Goal: Obtain resource: Obtain resource

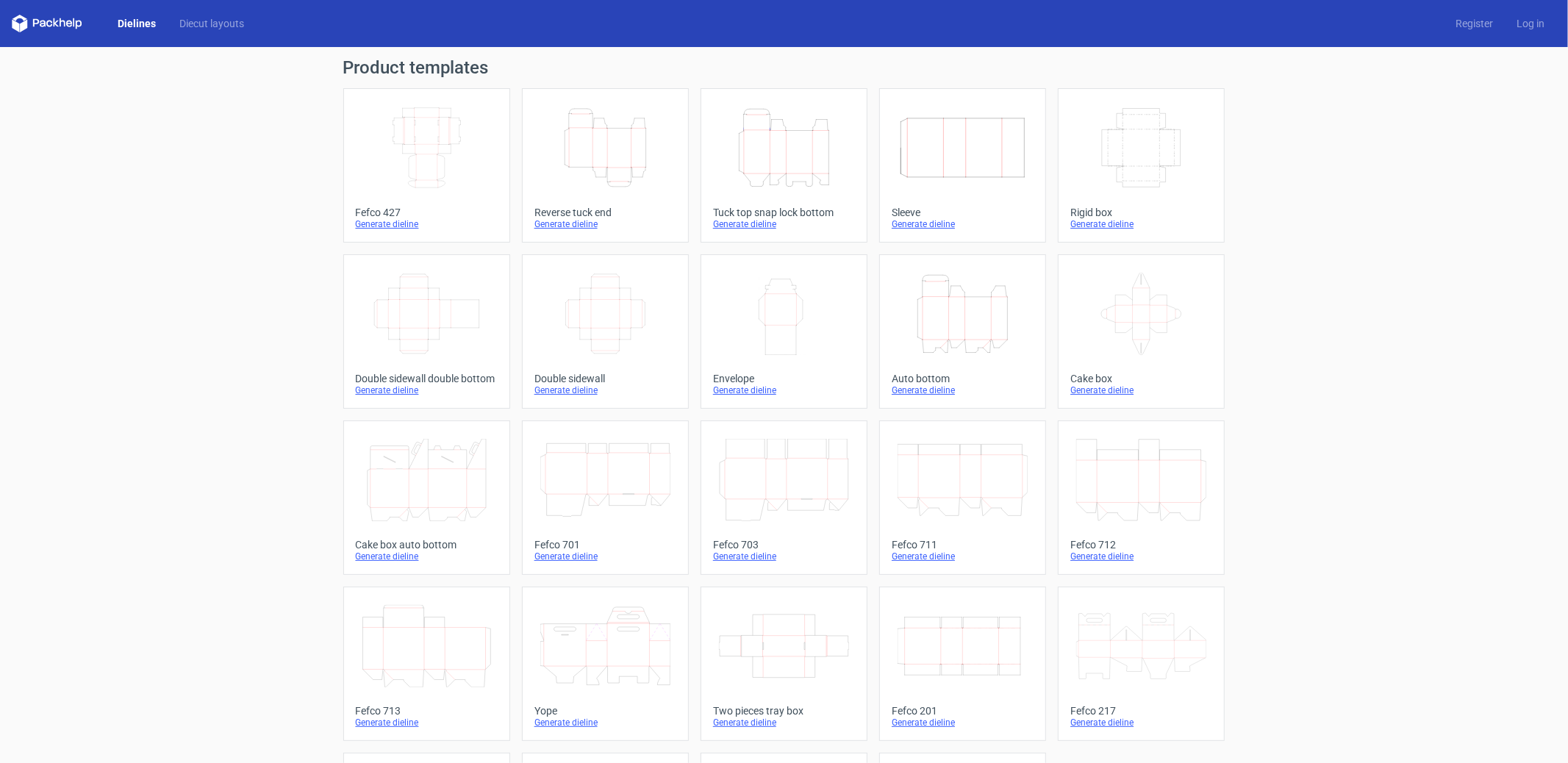
click at [268, 20] on div "Dielines Diecut layouts Register Log in" at bounding box center [784, 24] width 1568 height 47
click at [237, 28] on link "Diecut layouts" at bounding box center [212, 24] width 88 height 15
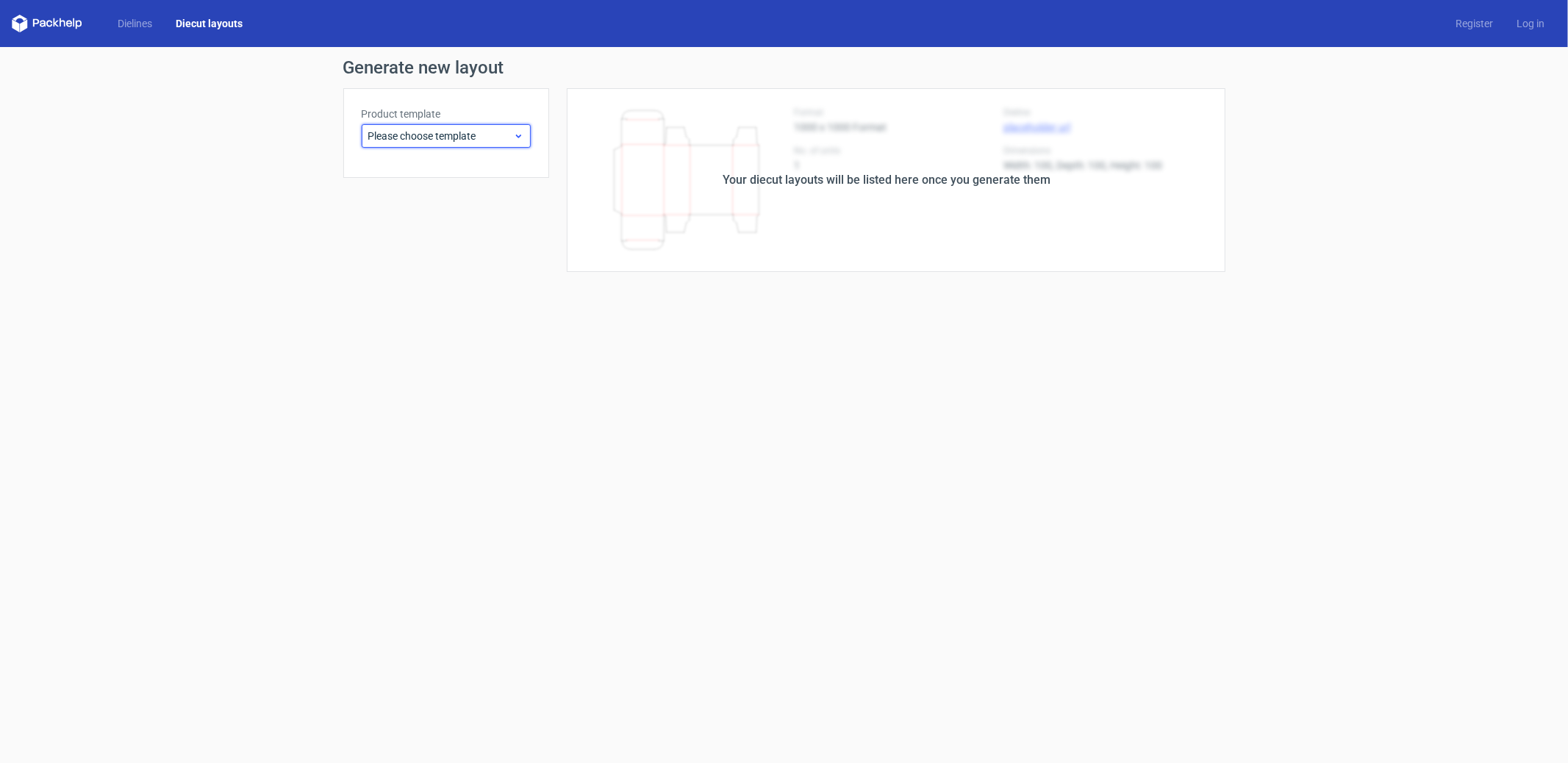
click at [420, 138] on span "Please choose template" at bounding box center [440, 136] width 144 height 15
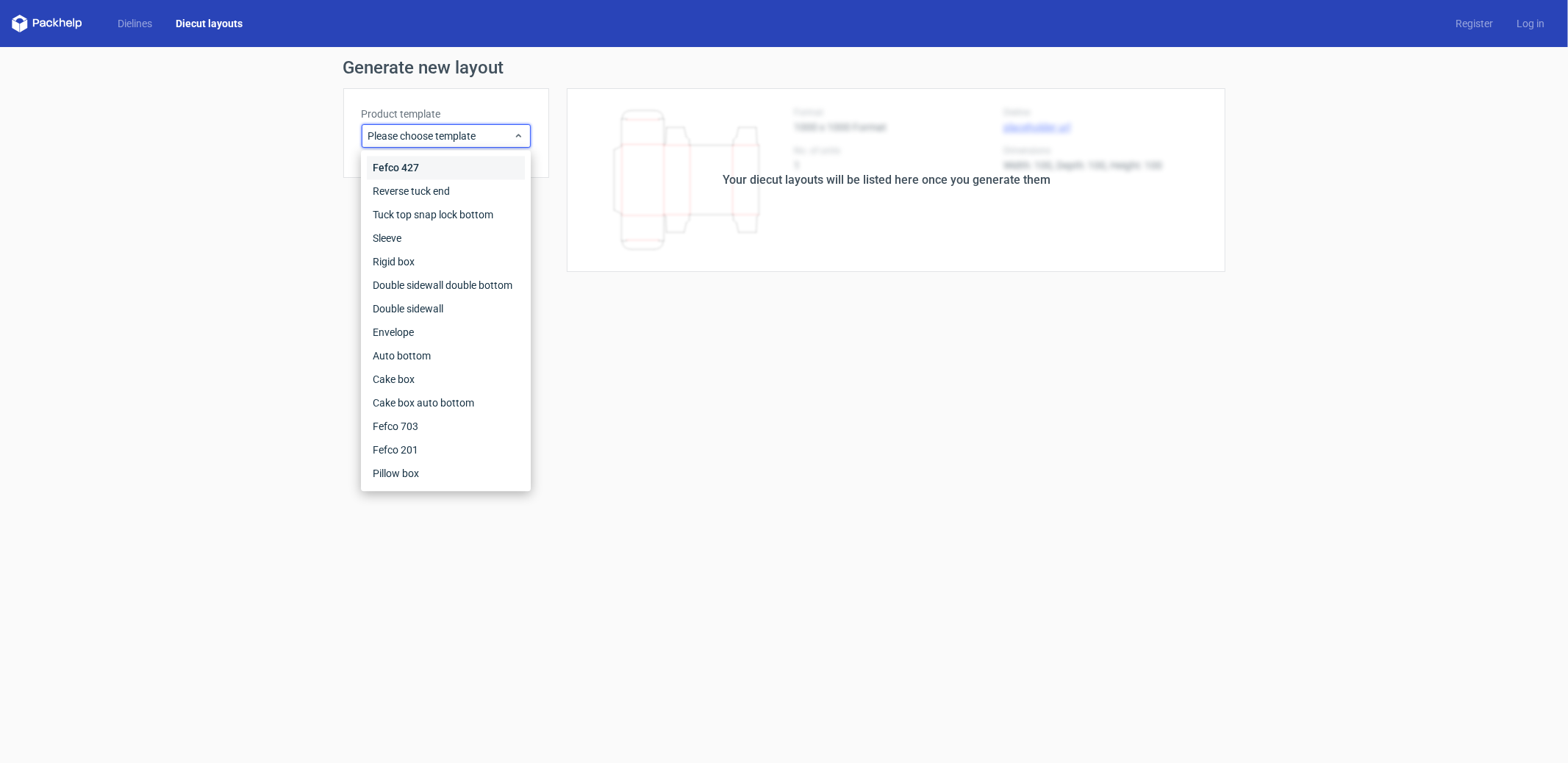
click at [428, 169] on div "Fefco 427" at bounding box center [445, 168] width 158 height 24
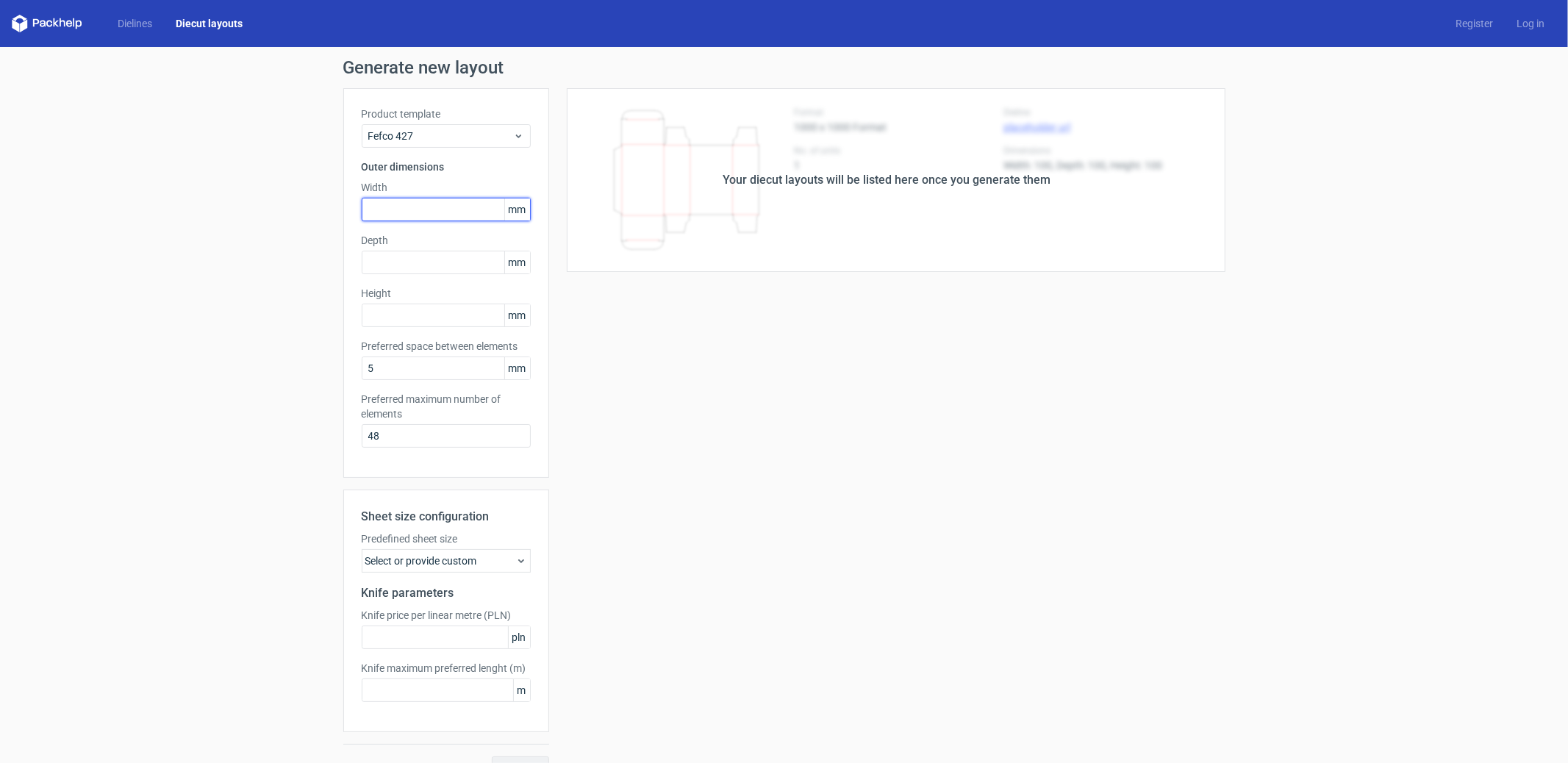
click at [404, 216] on input "text" at bounding box center [446, 210] width 169 height 24
type input "350"
click at [375, 269] on input "text" at bounding box center [446, 262] width 169 height 24
type input "250"
click at [395, 310] on input "text" at bounding box center [446, 316] width 169 height 24
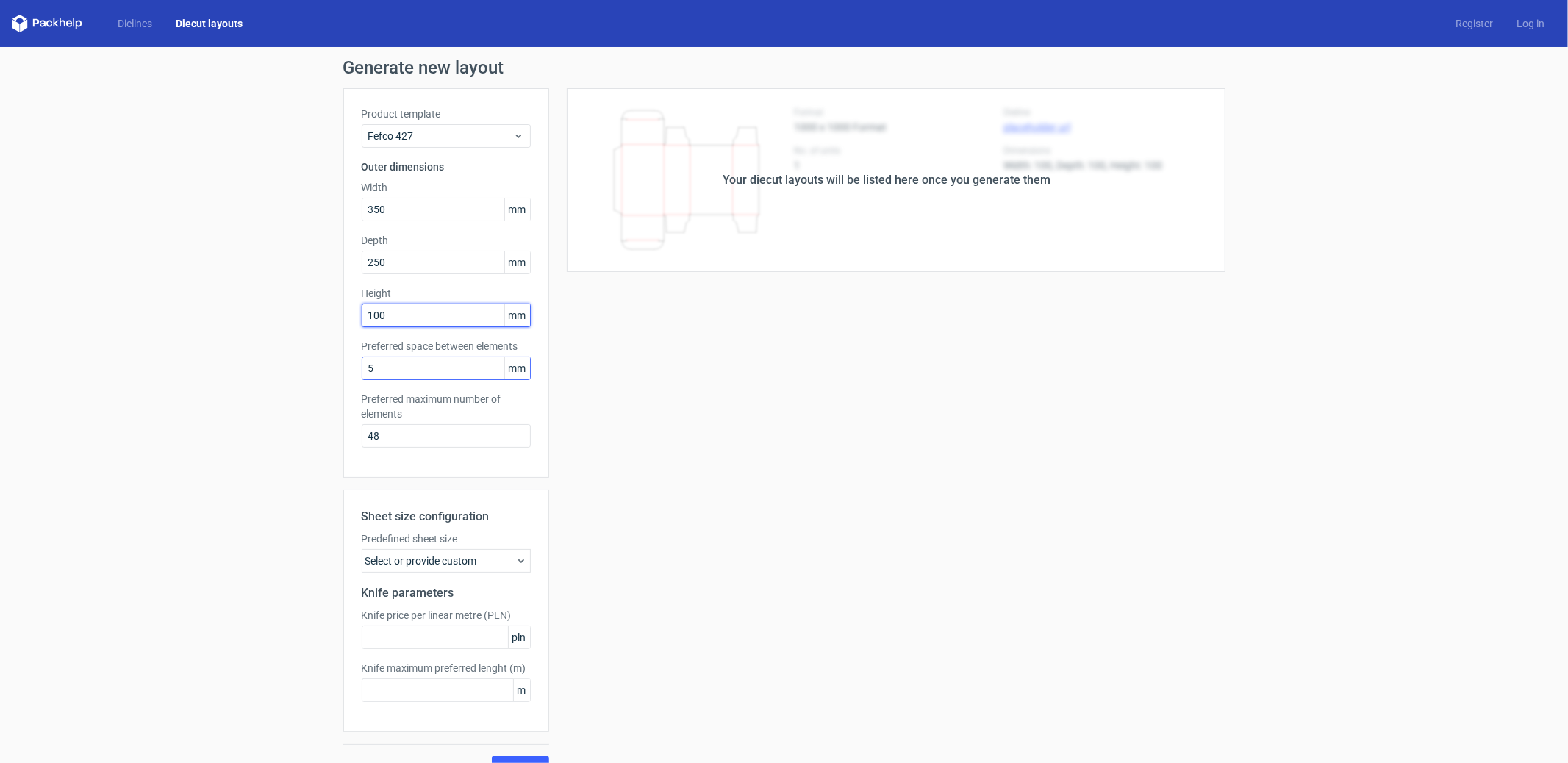
scroll to position [27, 0]
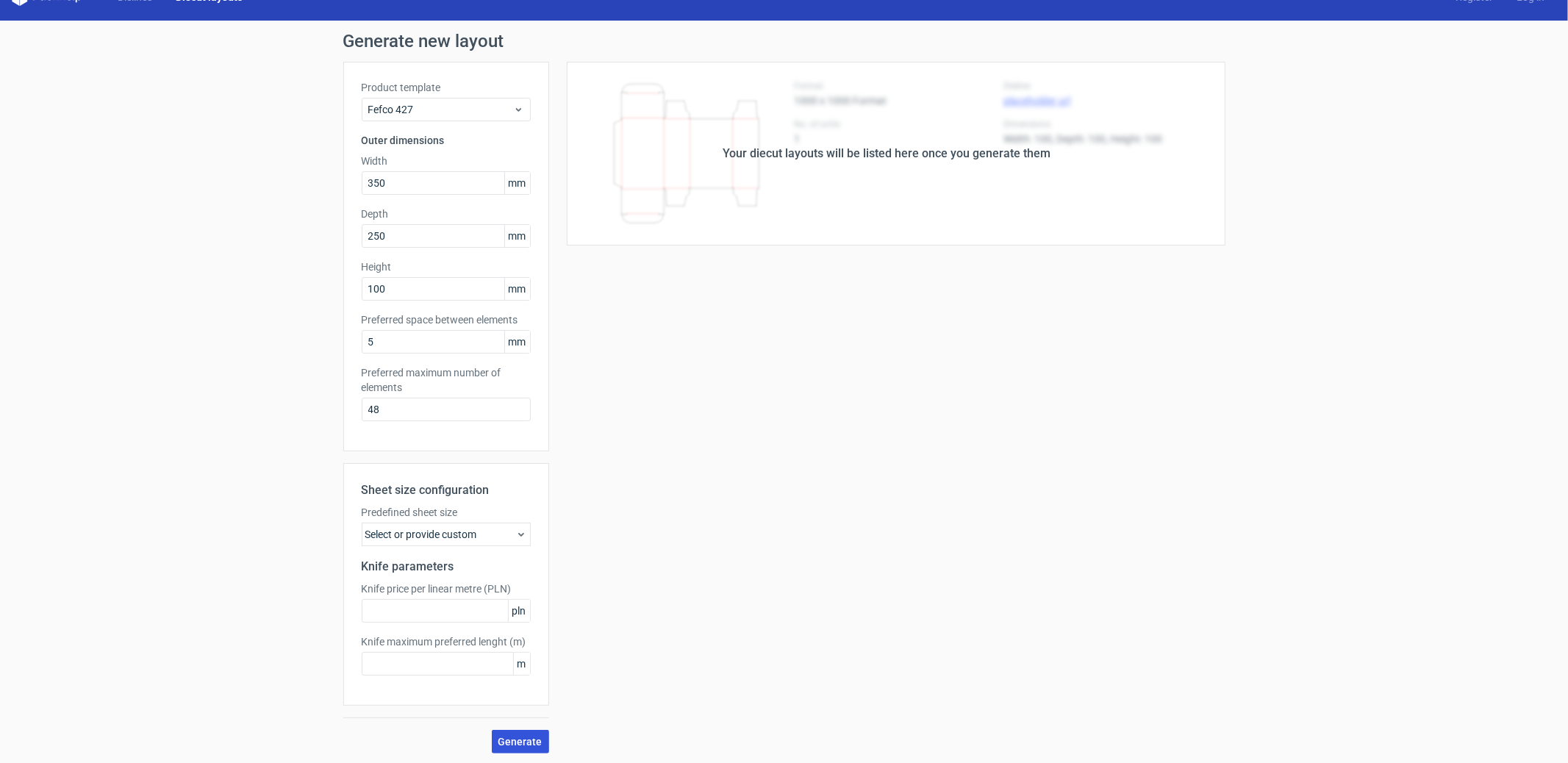
click at [517, 736] on span "Generate" at bounding box center [521, 741] width 44 height 10
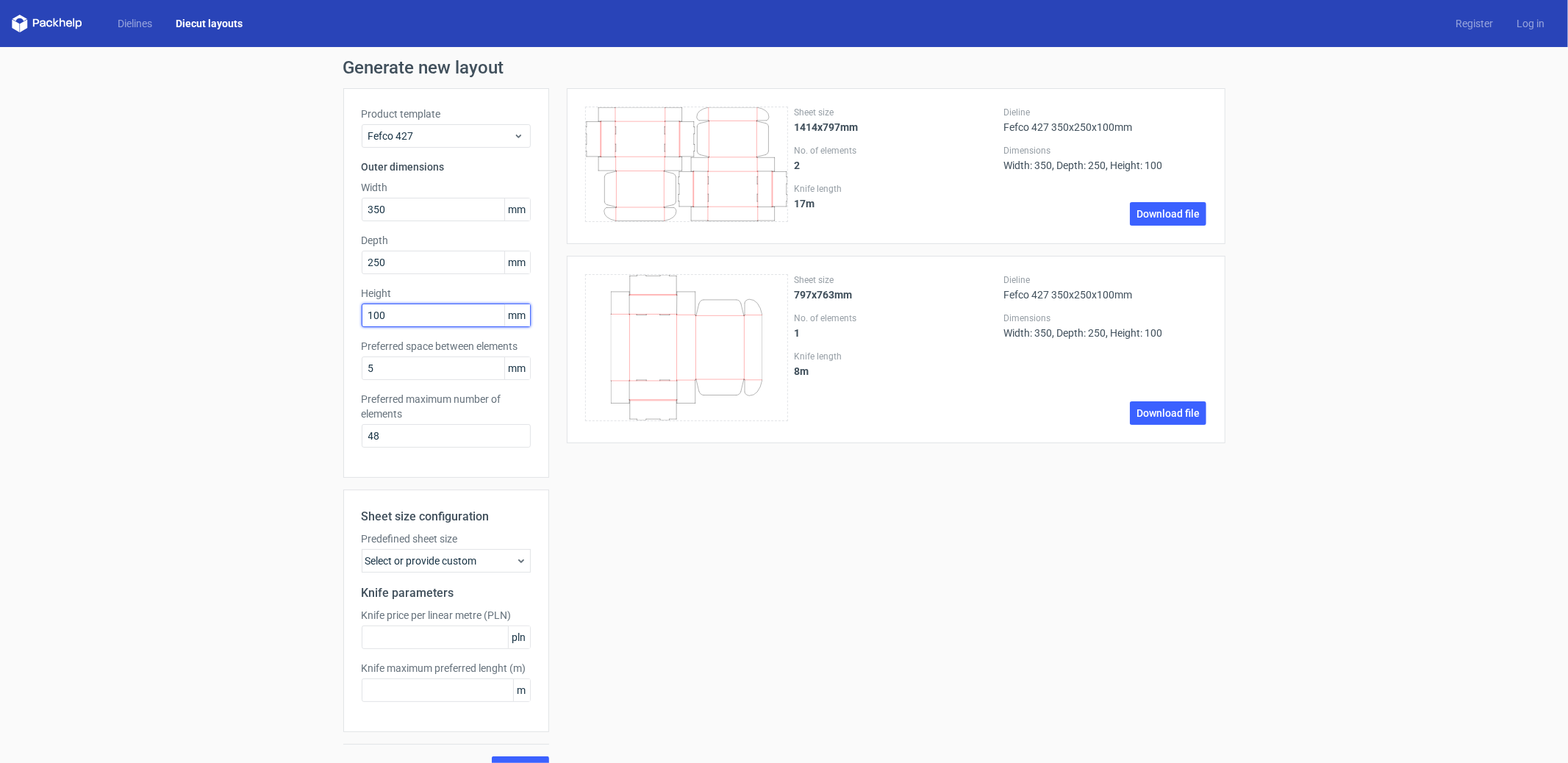
click at [405, 323] on input "100" at bounding box center [446, 316] width 169 height 24
click at [404, 323] on input "100" at bounding box center [446, 316] width 169 height 24
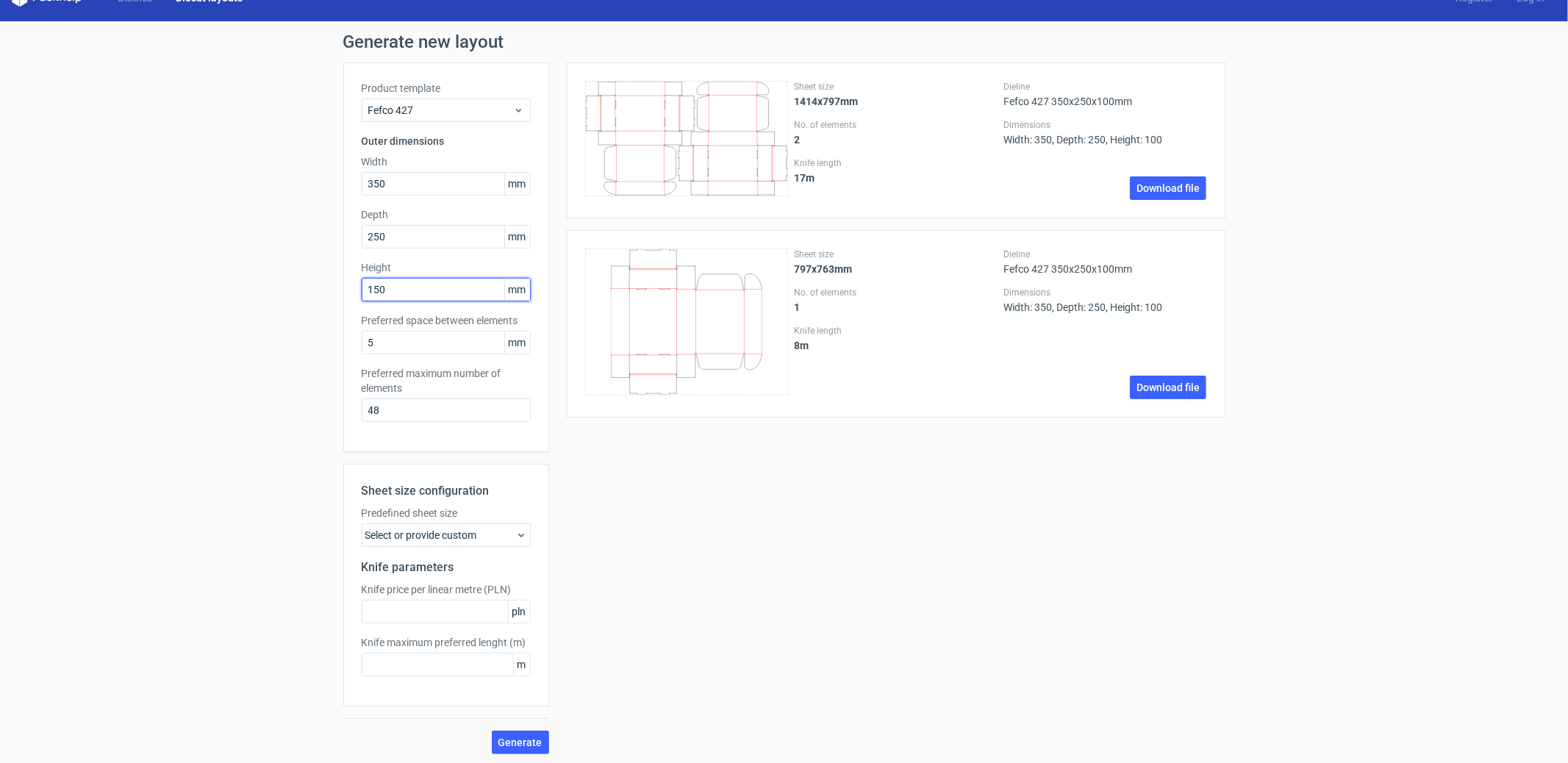
scroll to position [27, 0]
type input "150"
click at [518, 736] on span "Generate" at bounding box center [521, 741] width 44 height 10
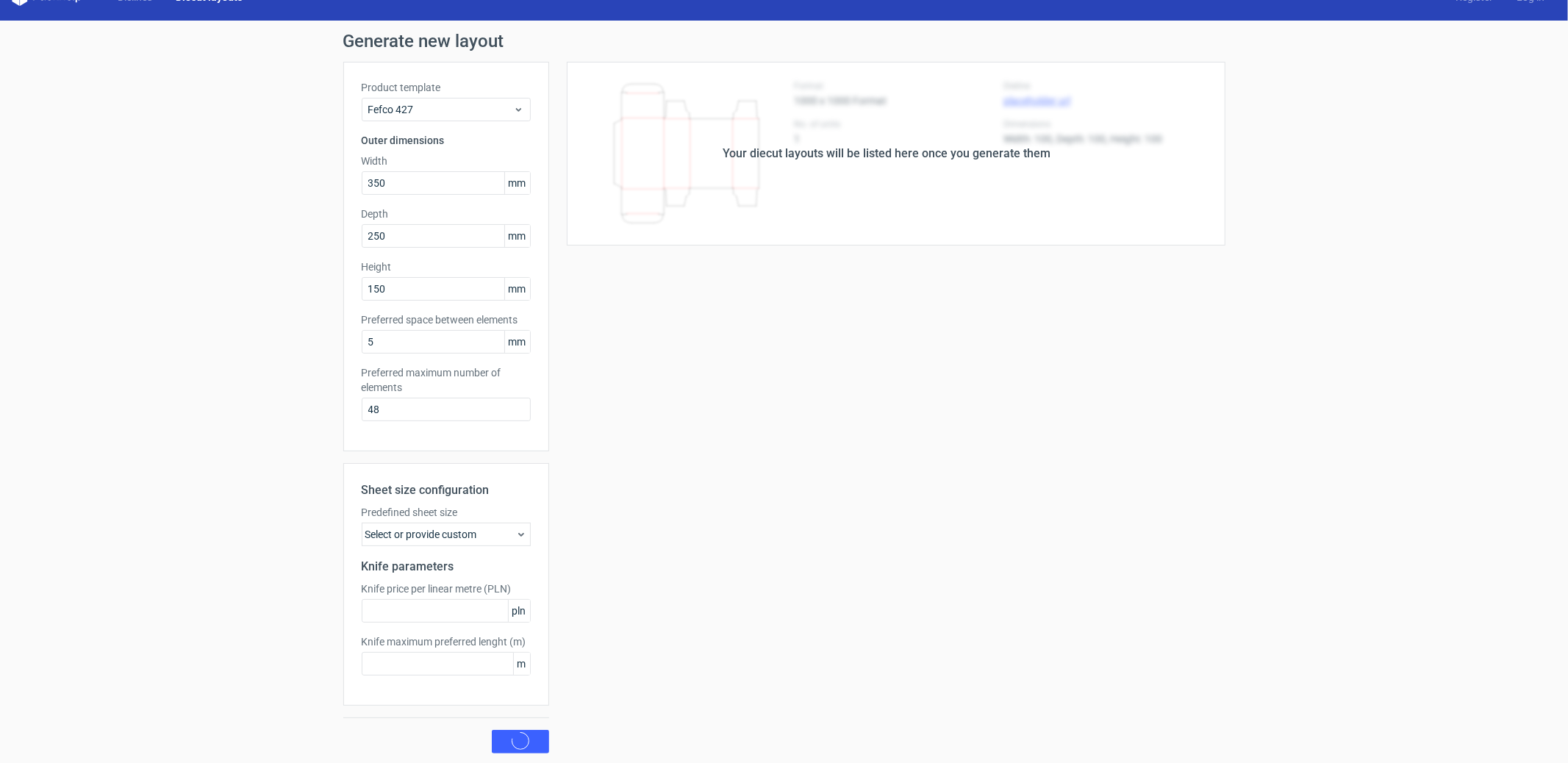
scroll to position [0, 0]
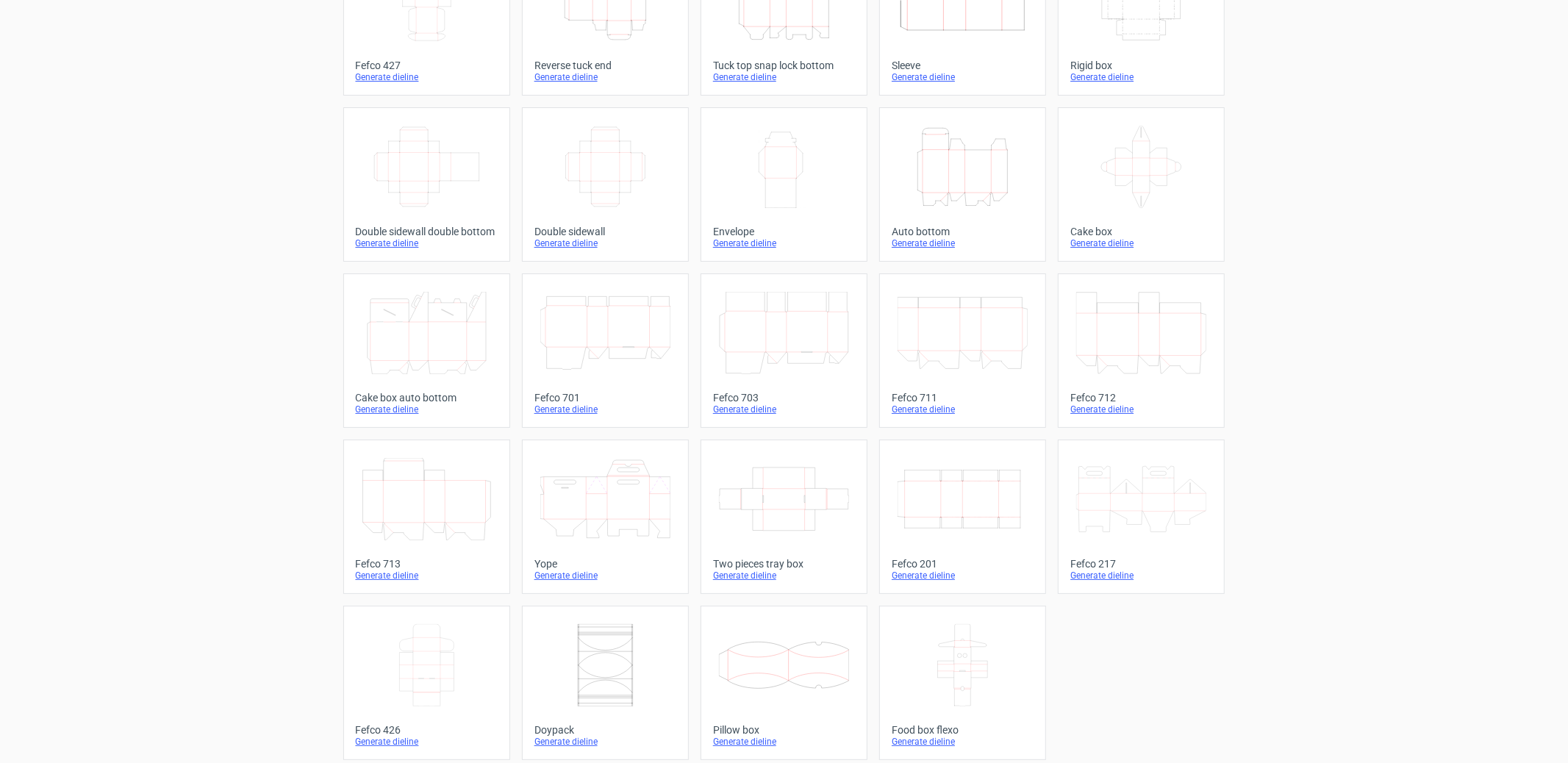
scroll to position [152, 0]
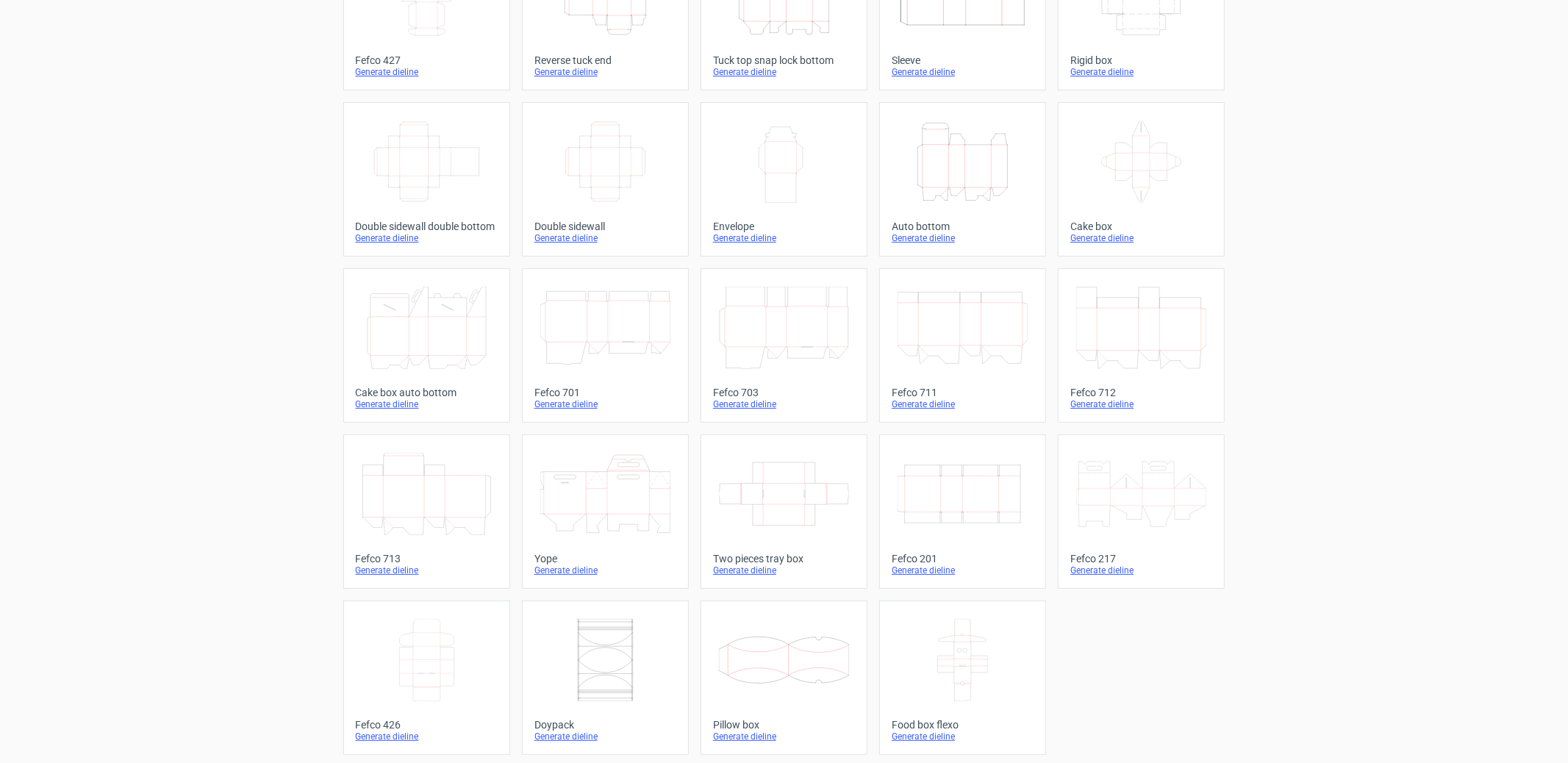
click at [783, 619] on icon at bounding box center [784, 660] width 130 height 82
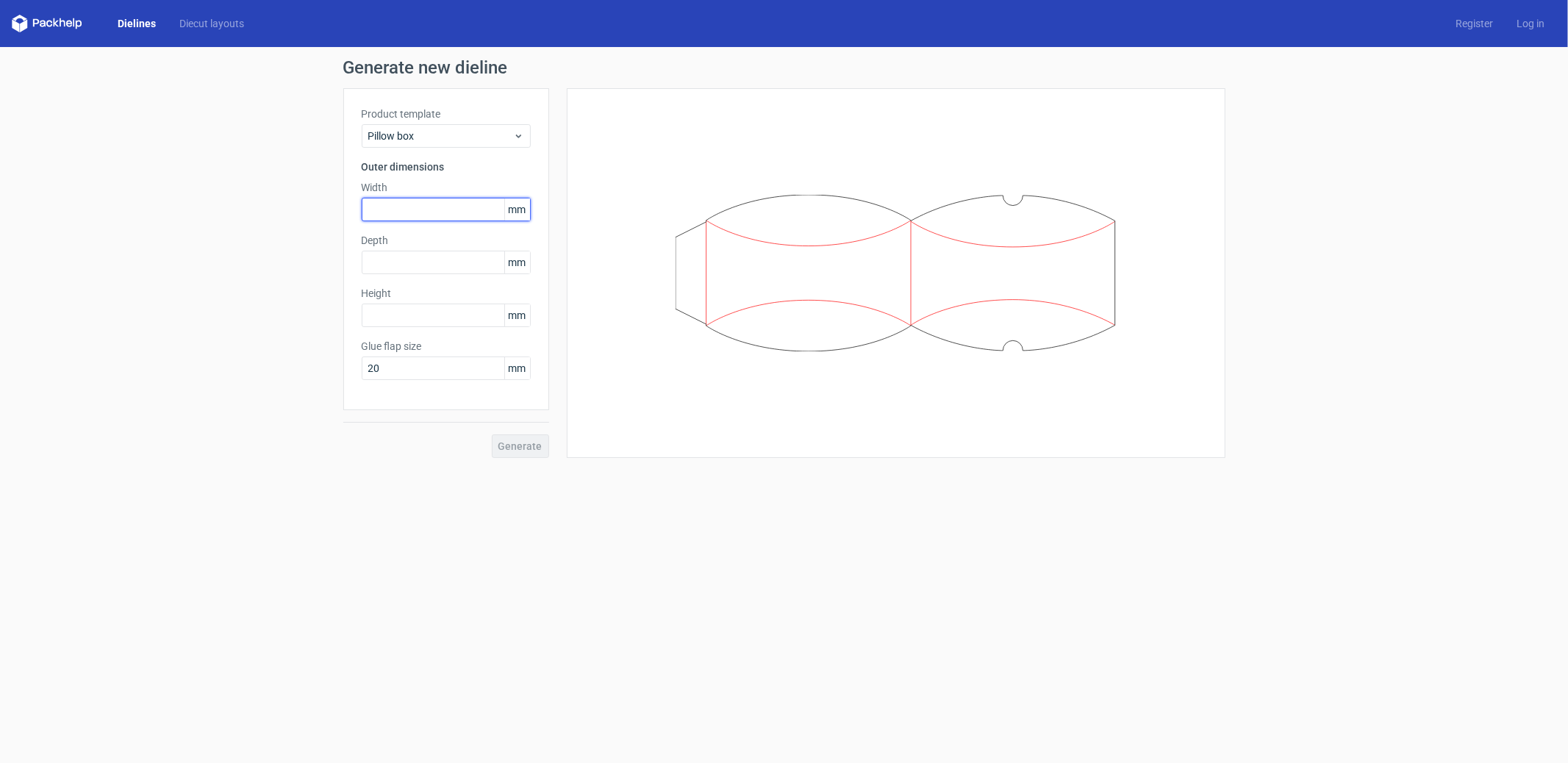
click at [396, 201] on input "text" at bounding box center [446, 210] width 169 height 24
type input "160"
click at [381, 257] on input "text" at bounding box center [446, 262] width 169 height 24
type input "120"
click at [414, 313] on input "text" at bounding box center [446, 316] width 169 height 24
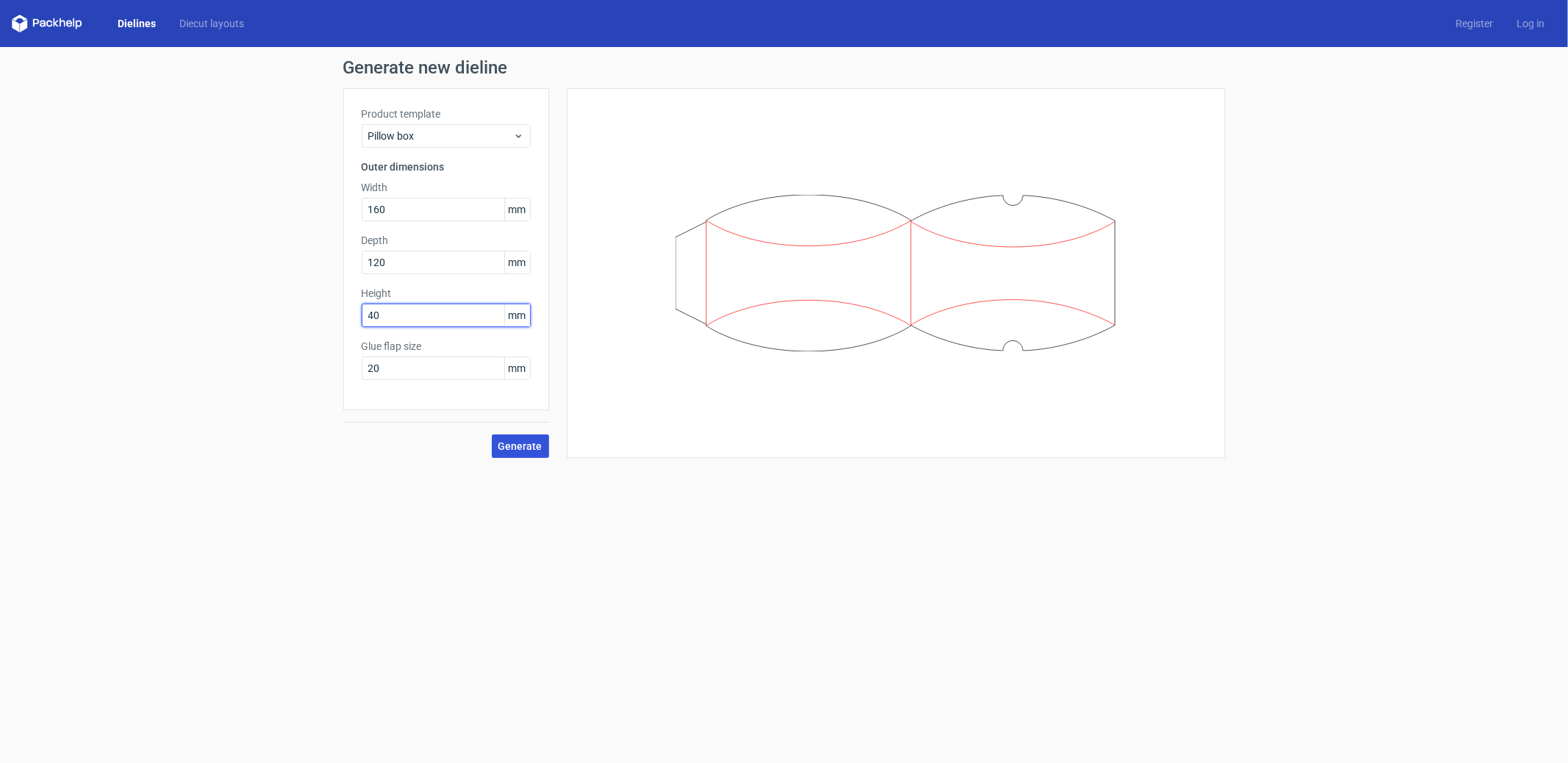
type input "40"
click at [530, 444] on span "Generate" at bounding box center [521, 446] width 44 height 10
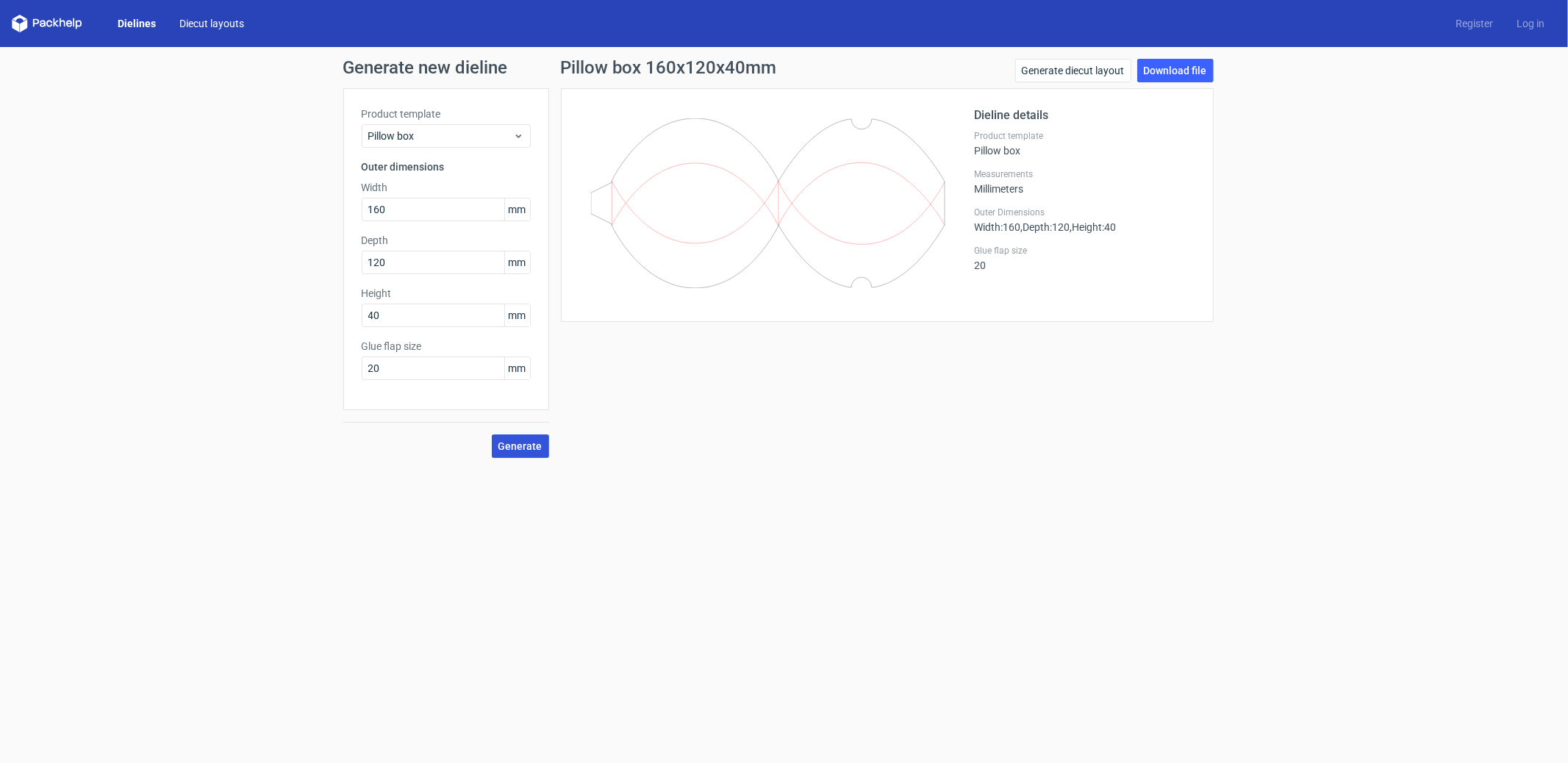
click at [219, 27] on link "Diecut layouts" at bounding box center [212, 24] width 88 height 15
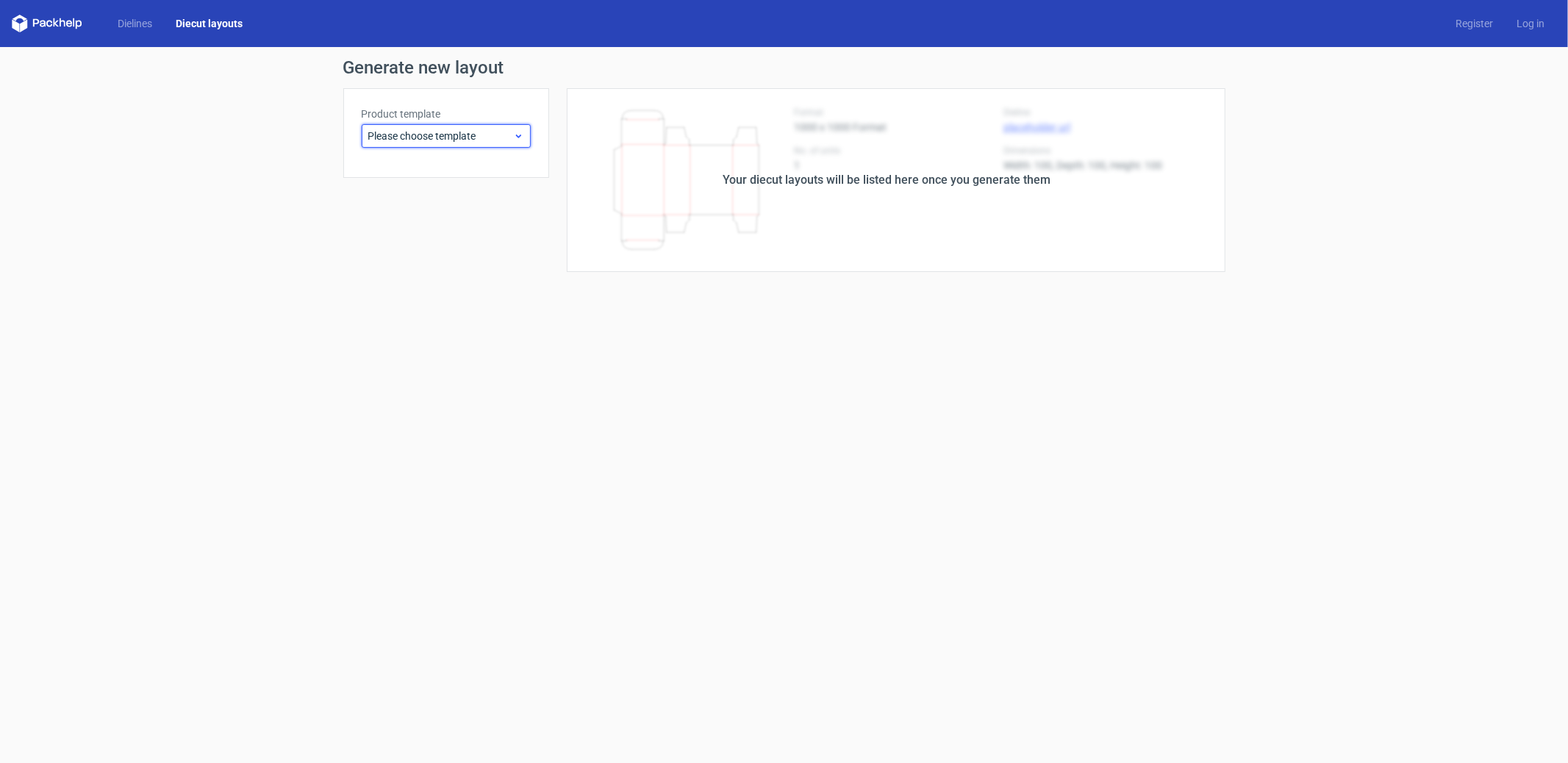
click at [421, 144] on div "Please choose template" at bounding box center [446, 136] width 169 height 24
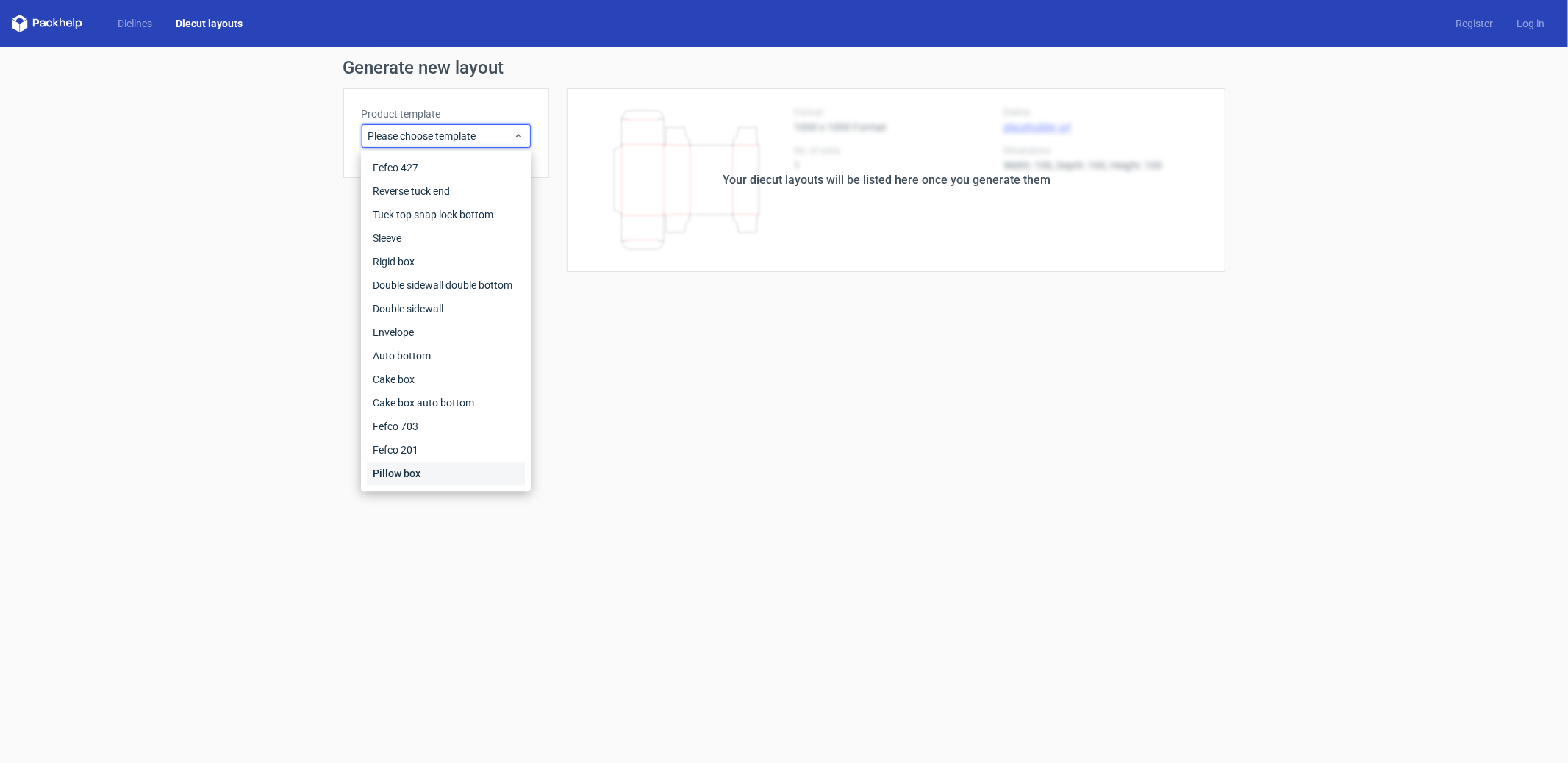
click at [413, 476] on div "Pillow box" at bounding box center [445, 473] width 158 height 24
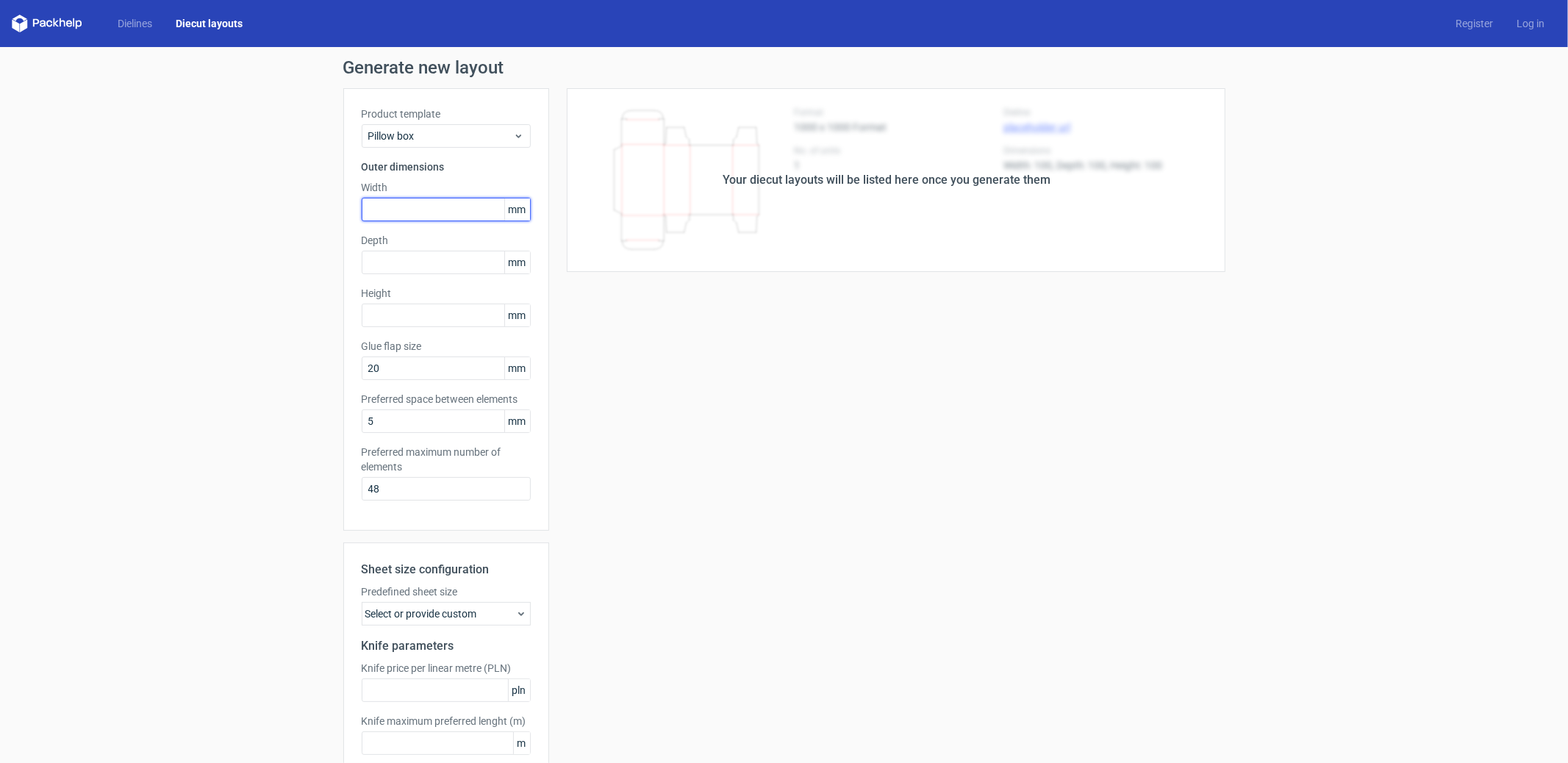
click at [429, 213] on input "text" at bounding box center [446, 210] width 169 height 24
type input "160"
click at [405, 274] on div "Product template Pillow box Outer dimensions Width 160 mm Depth mm Height mm Gl…" at bounding box center [446, 309] width 206 height 443
click at [408, 268] on input "text" at bounding box center [446, 262] width 169 height 24
type input "120"
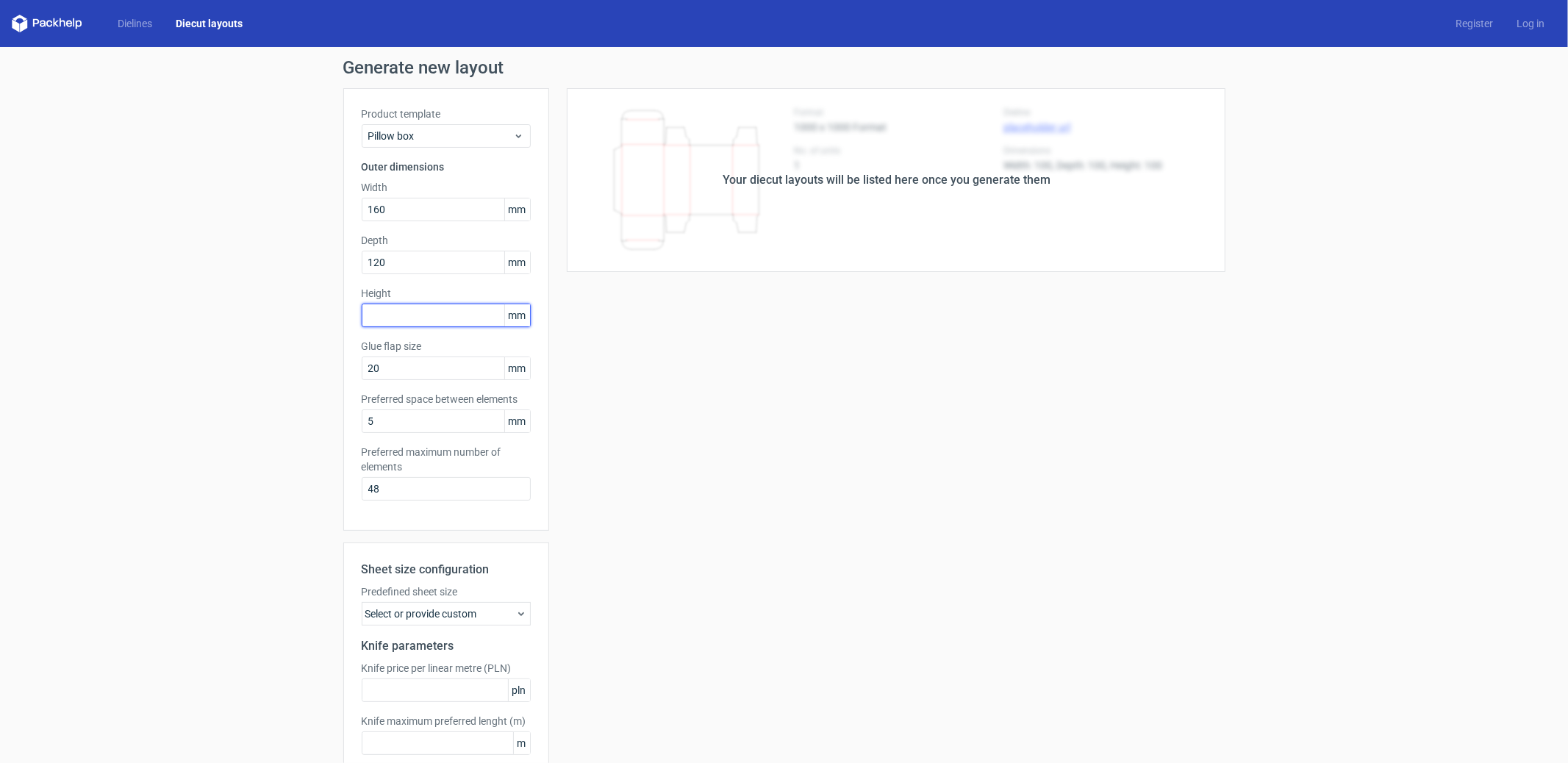
click at [397, 306] on input "text" at bounding box center [446, 316] width 169 height 24
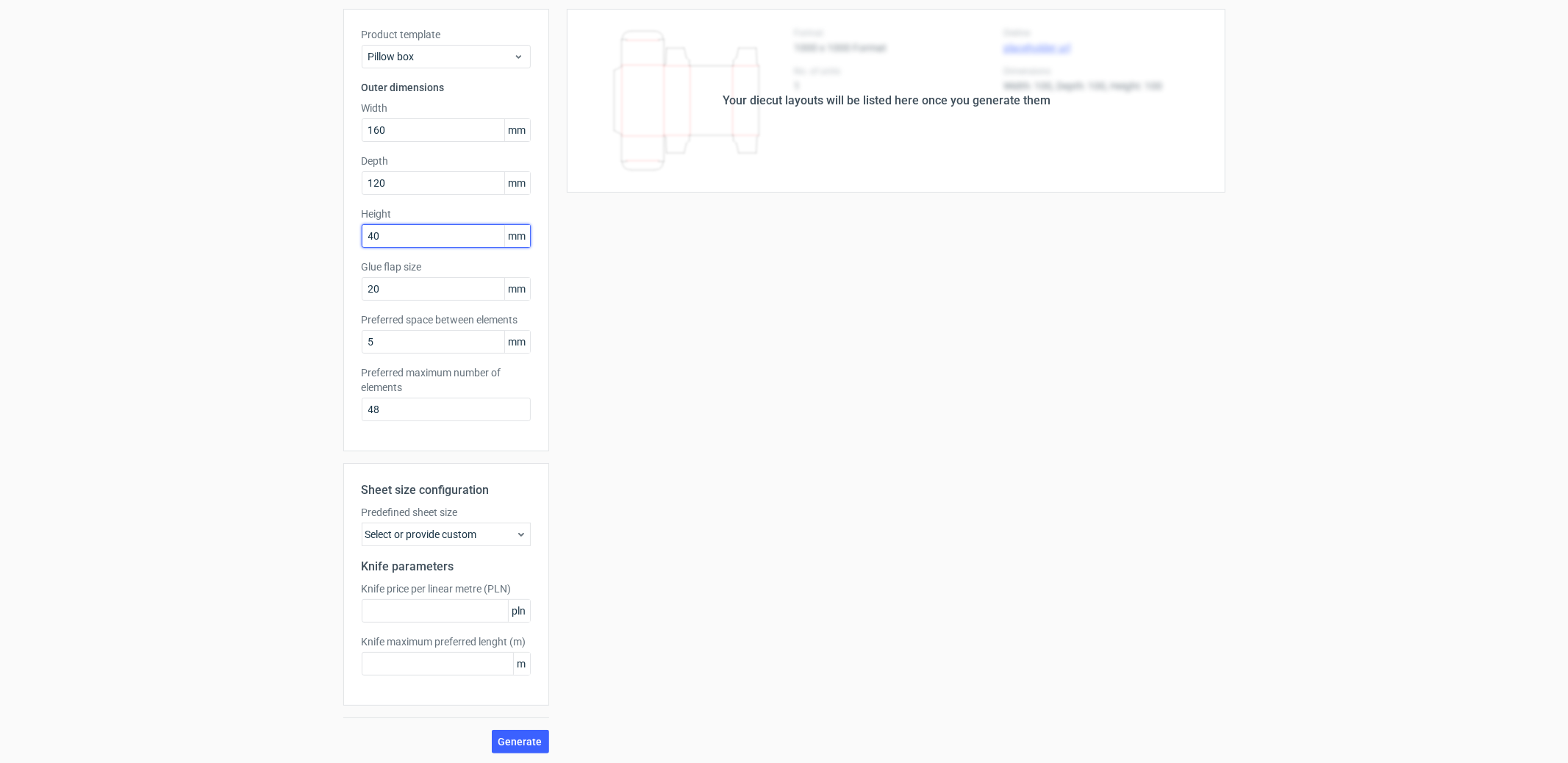
scroll to position [79, 0]
type input "40"
click at [526, 754] on div "Generate new layout Product template Pillow box Outer dimensions Width 160 mm D…" at bounding box center [784, 367] width 1568 height 798
click at [527, 747] on button "Generate" at bounding box center [520, 742] width 57 height 24
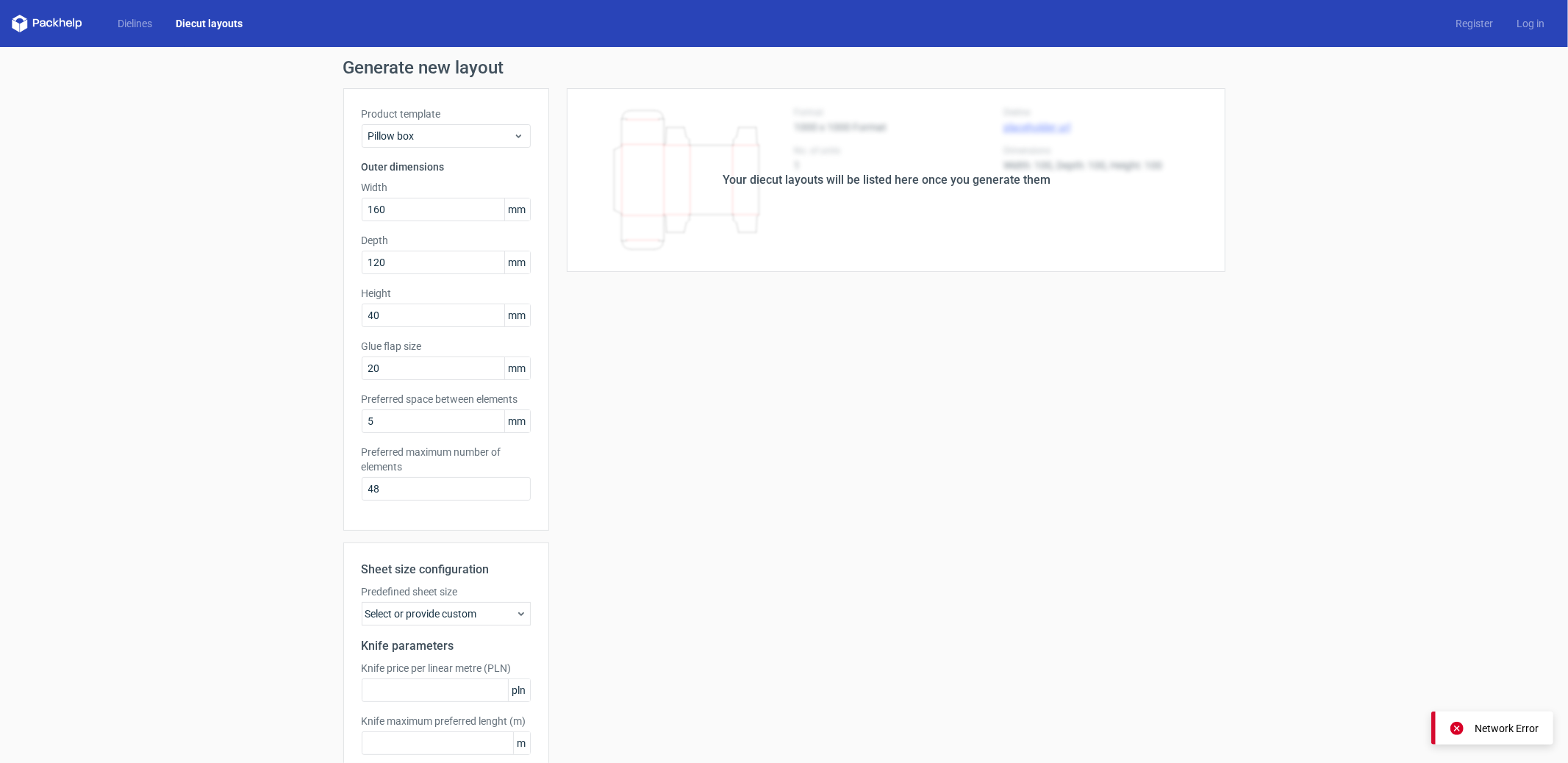
scroll to position [0, 0]
click at [146, 27] on link "Dielines" at bounding box center [135, 24] width 58 height 15
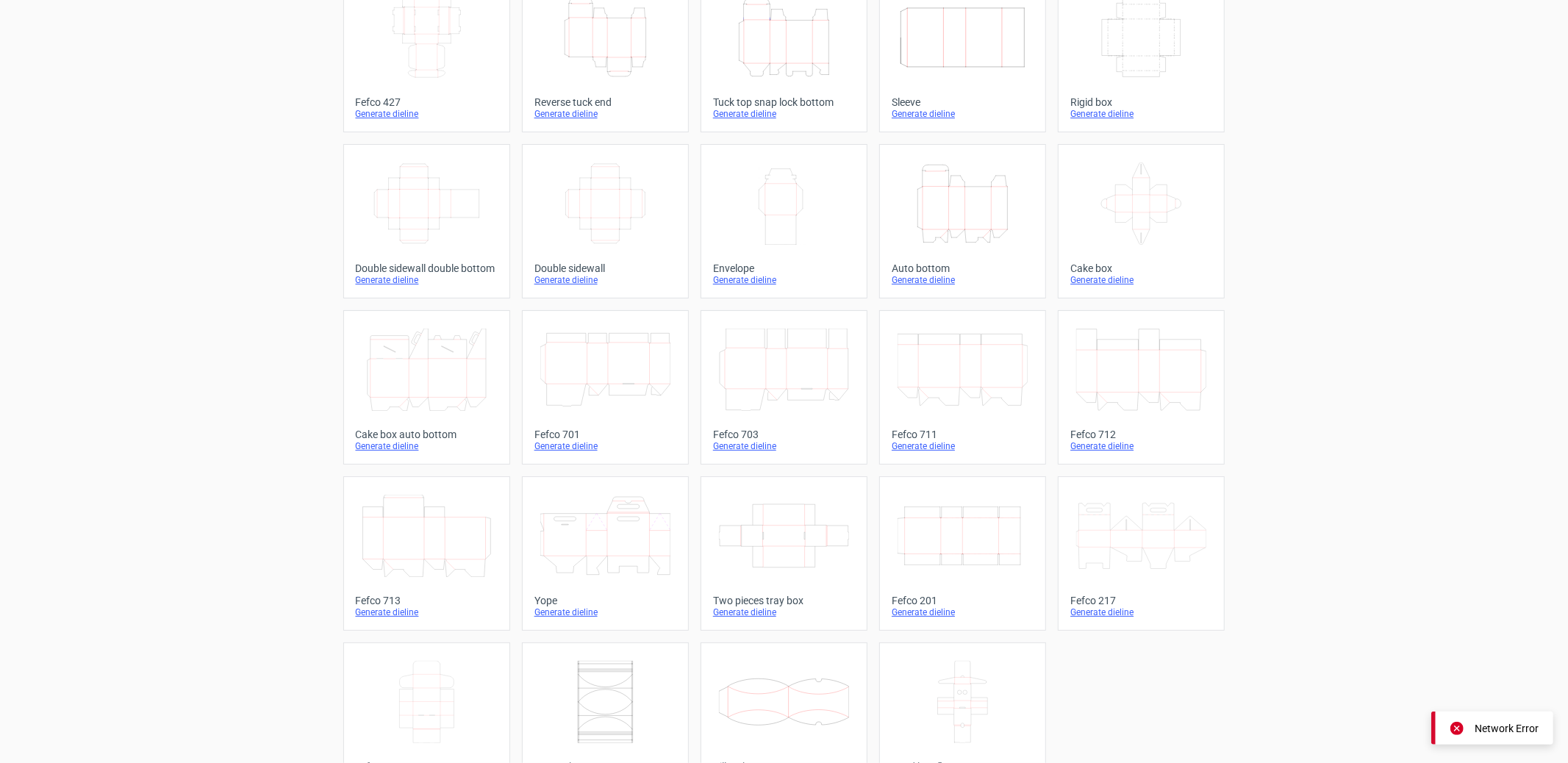
scroll to position [152, 0]
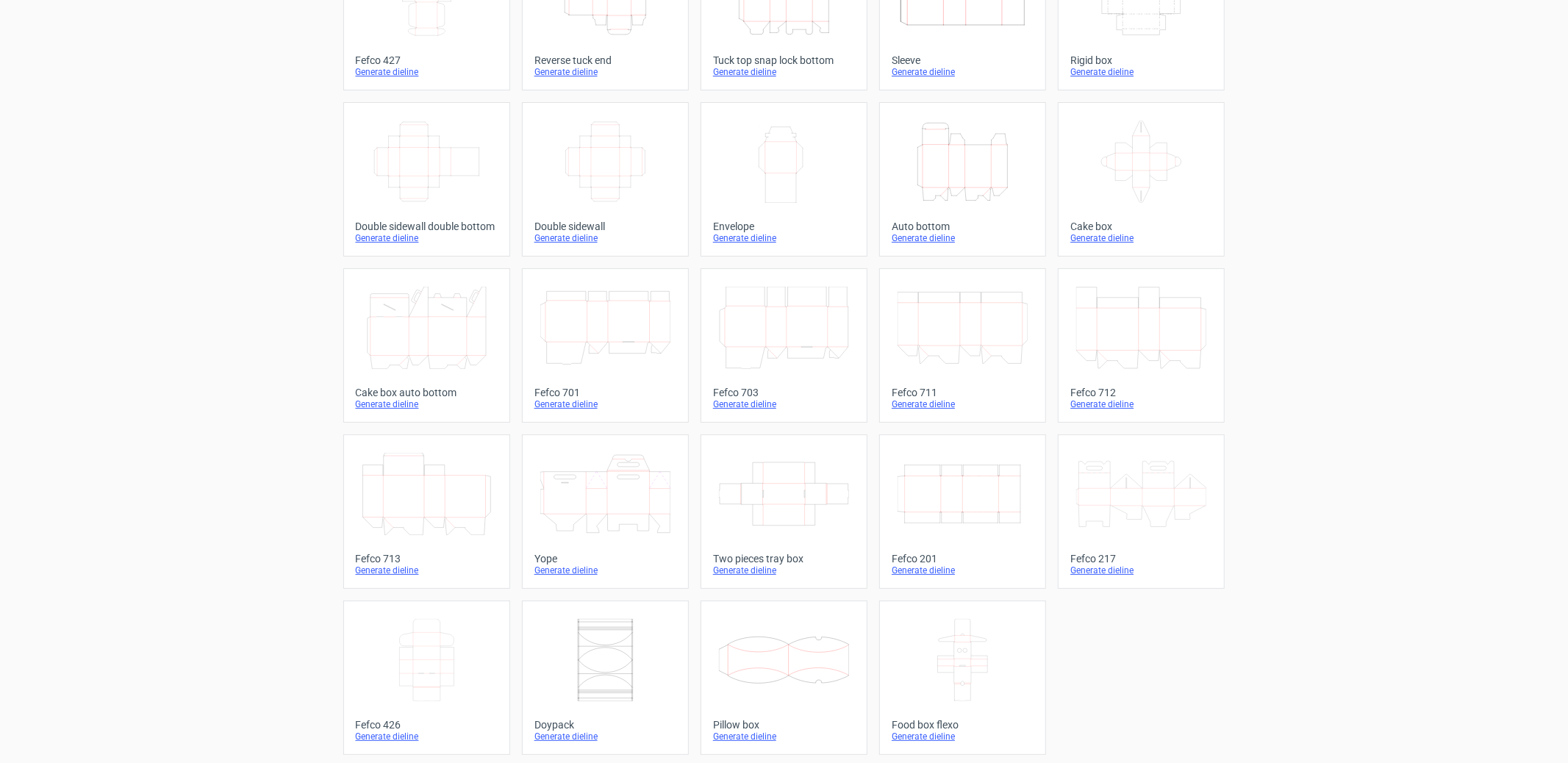
click at [788, 665] on icon at bounding box center [784, 660] width 130 height 82
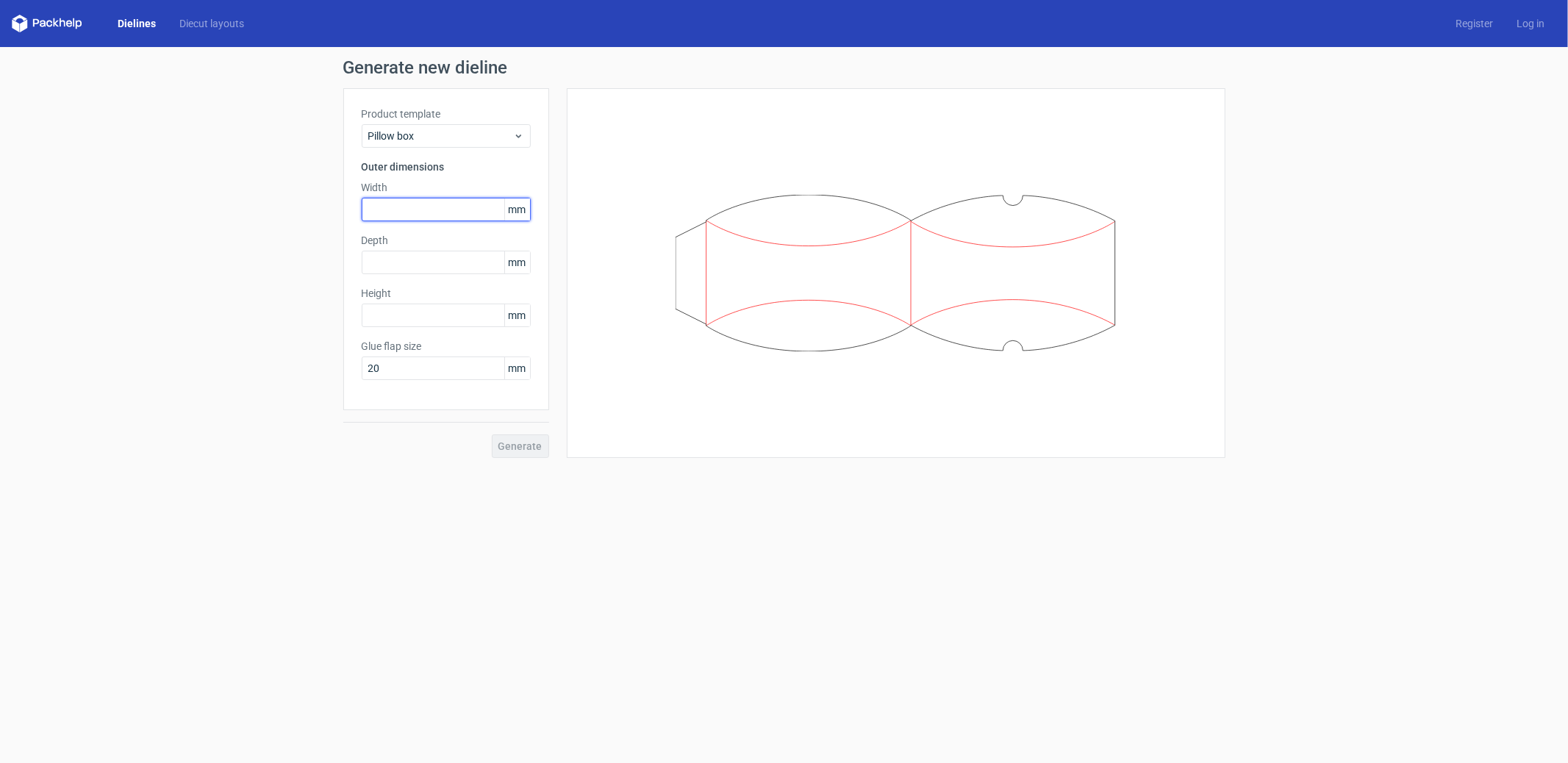
click at [409, 221] on input "text" at bounding box center [446, 210] width 169 height 24
type input "160"
click at [470, 260] on input "text" at bounding box center [446, 262] width 169 height 24
type input "120"
click at [440, 310] on input "text" at bounding box center [446, 316] width 169 height 24
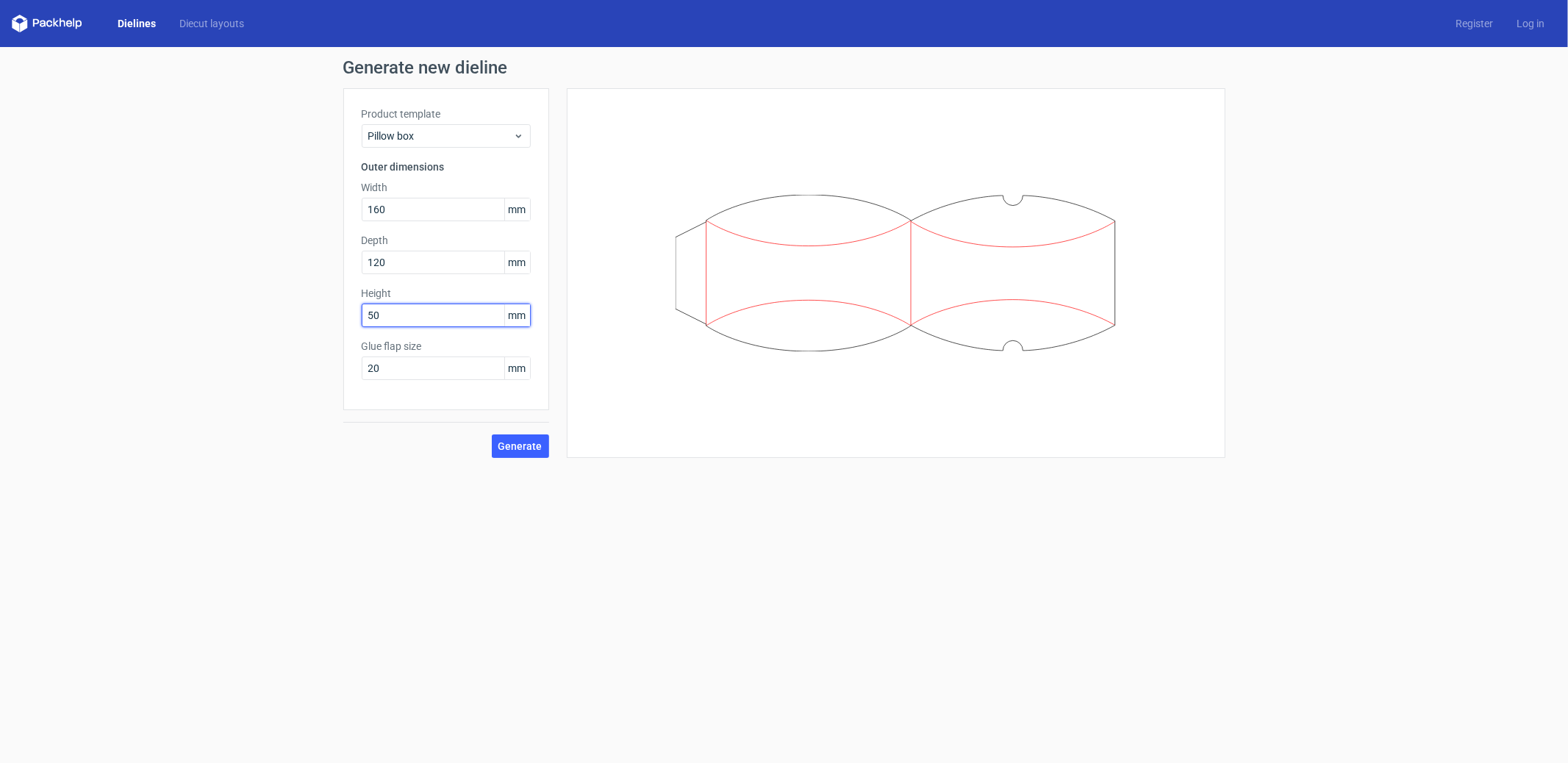
type input "5"
type input "40"
click at [536, 446] on span "Generate" at bounding box center [521, 446] width 44 height 10
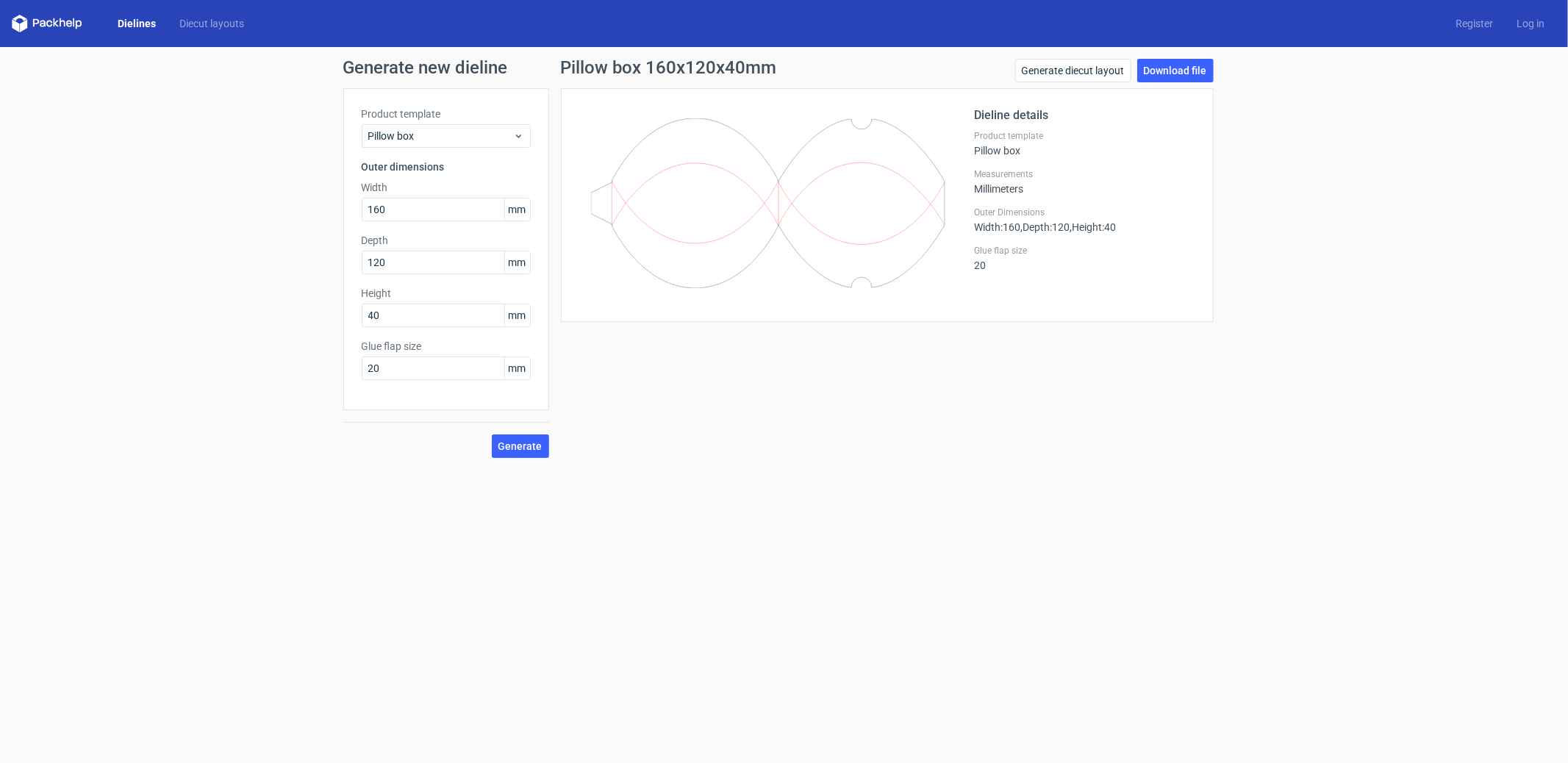
click at [1163, 84] on div "Generate diecut layout Download file" at bounding box center [1114, 73] width 199 height 29
click at [1172, 76] on link "Download file" at bounding box center [1175, 71] width 76 height 24
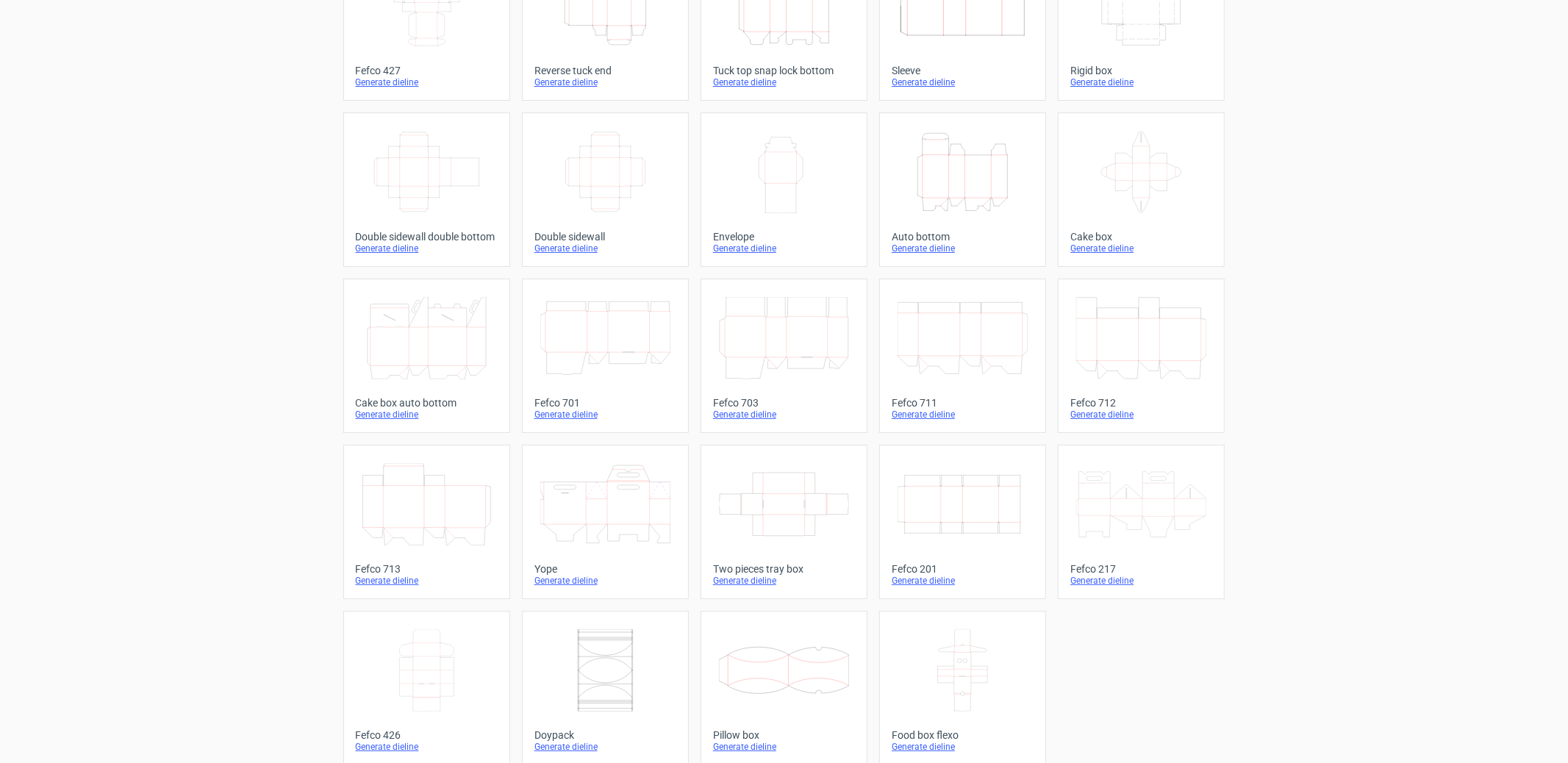
scroll to position [152, 0]
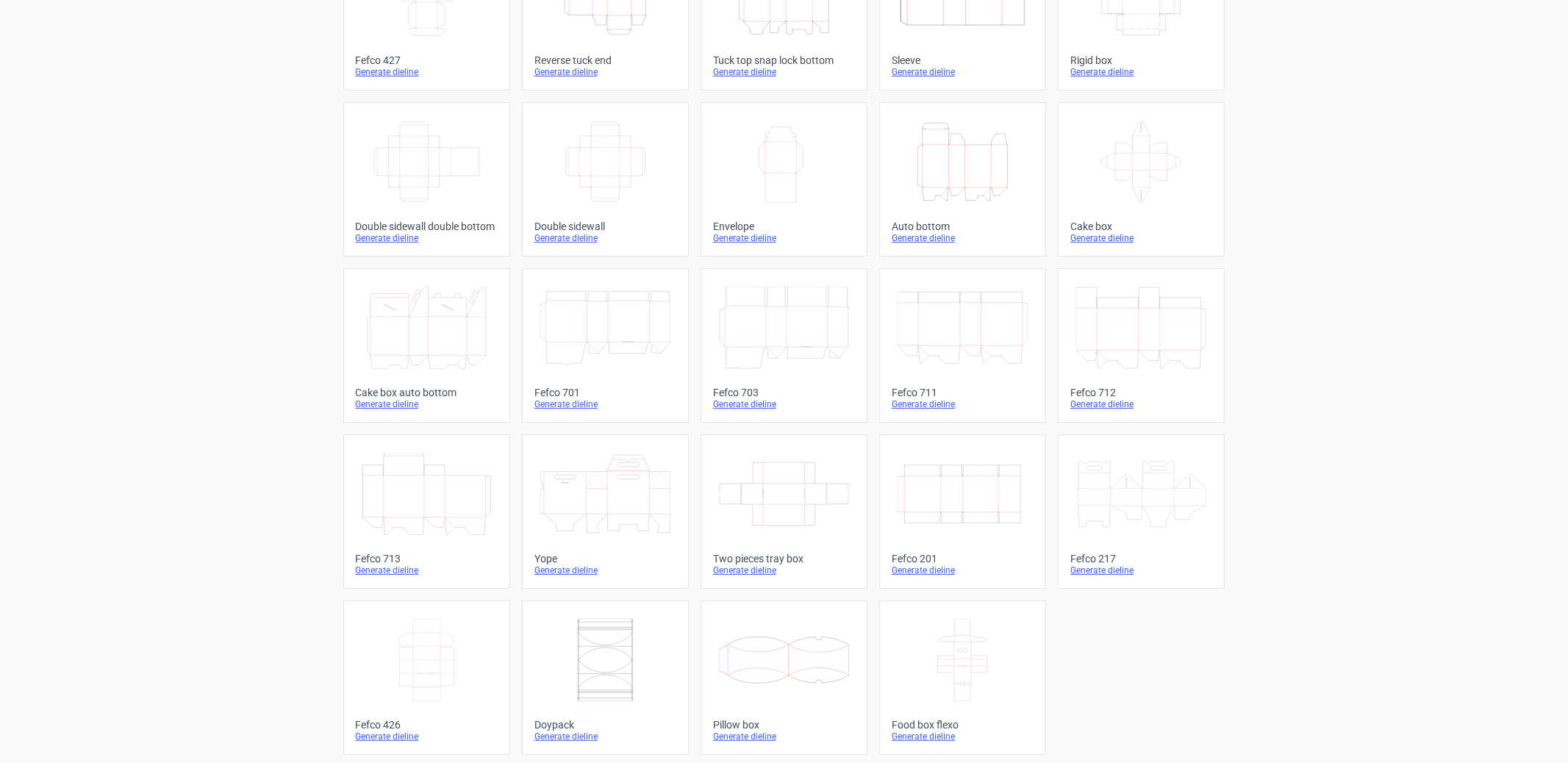
click at [760, 659] on icon at bounding box center [784, 660] width 130 height 82
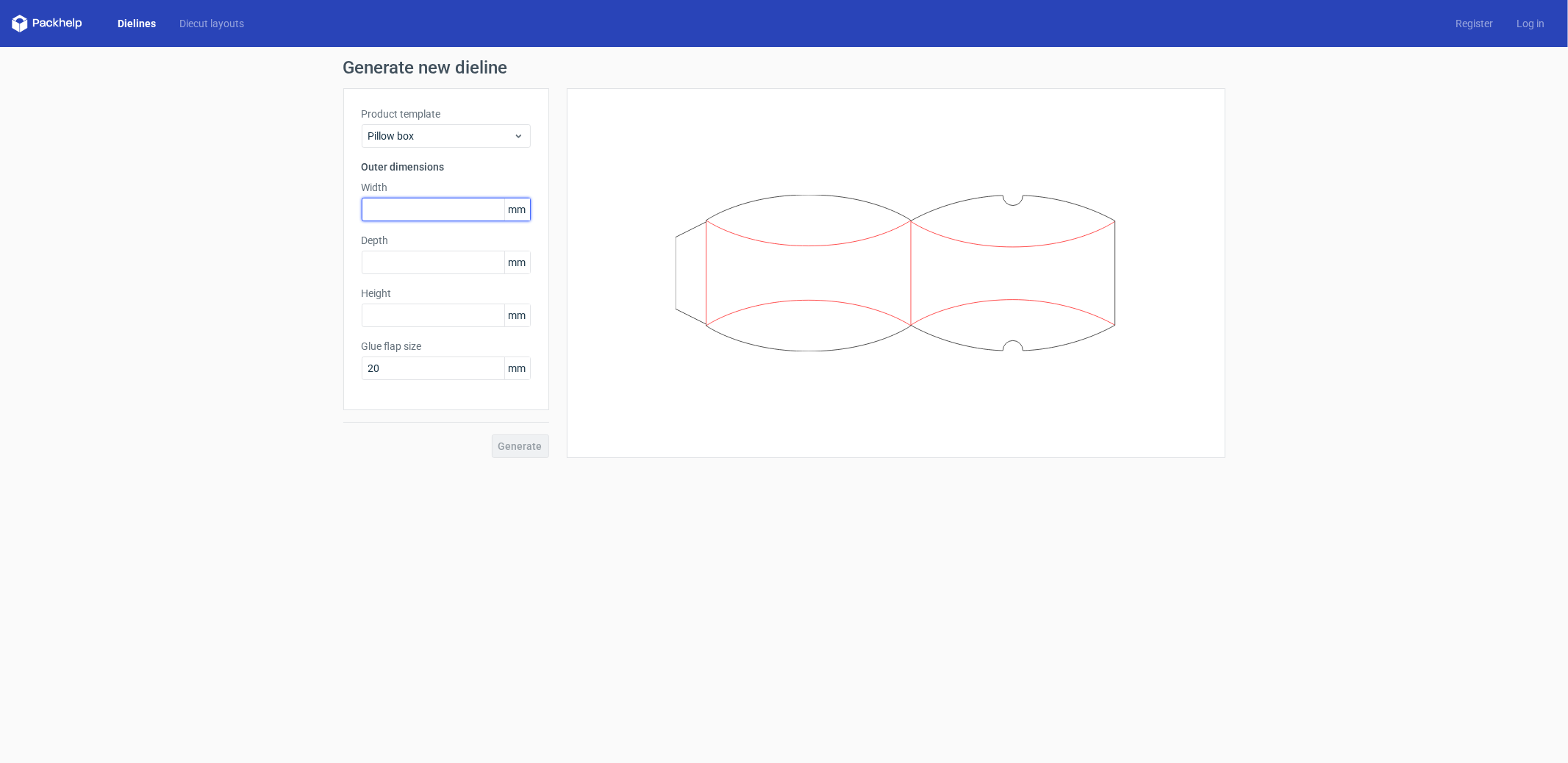
click at [420, 218] on input "text" at bounding box center [446, 210] width 169 height 24
type input "160"
click at [400, 266] on input "text" at bounding box center [446, 262] width 169 height 24
type input "40"
click at [412, 314] on input "text" at bounding box center [446, 316] width 169 height 24
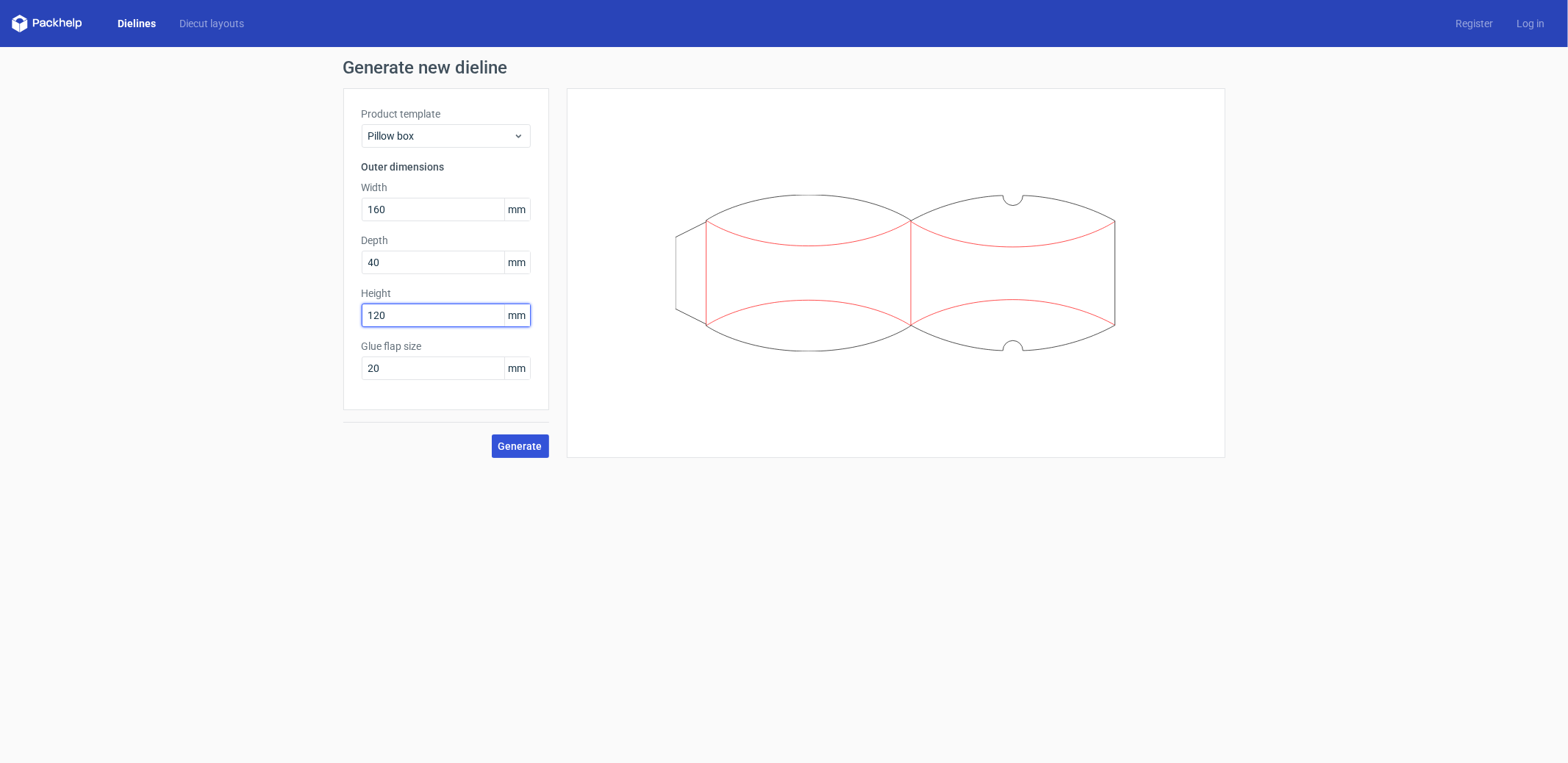
type input "120"
click at [526, 448] on span "Generate" at bounding box center [521, 446] width 44 height 10
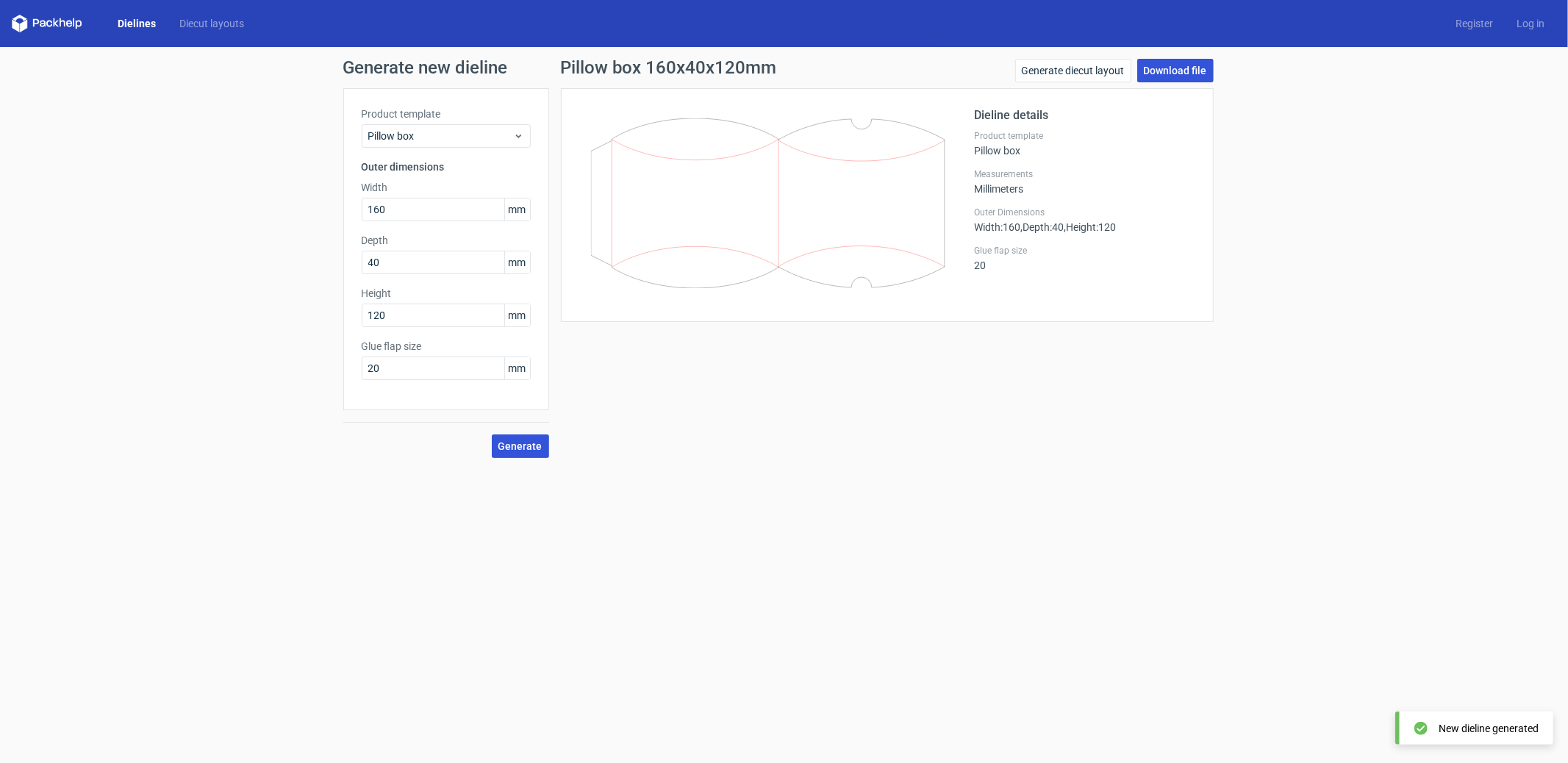
click at [1179, 69] on link "Download file" at bounding box center [1175, 71] width 76 height 24
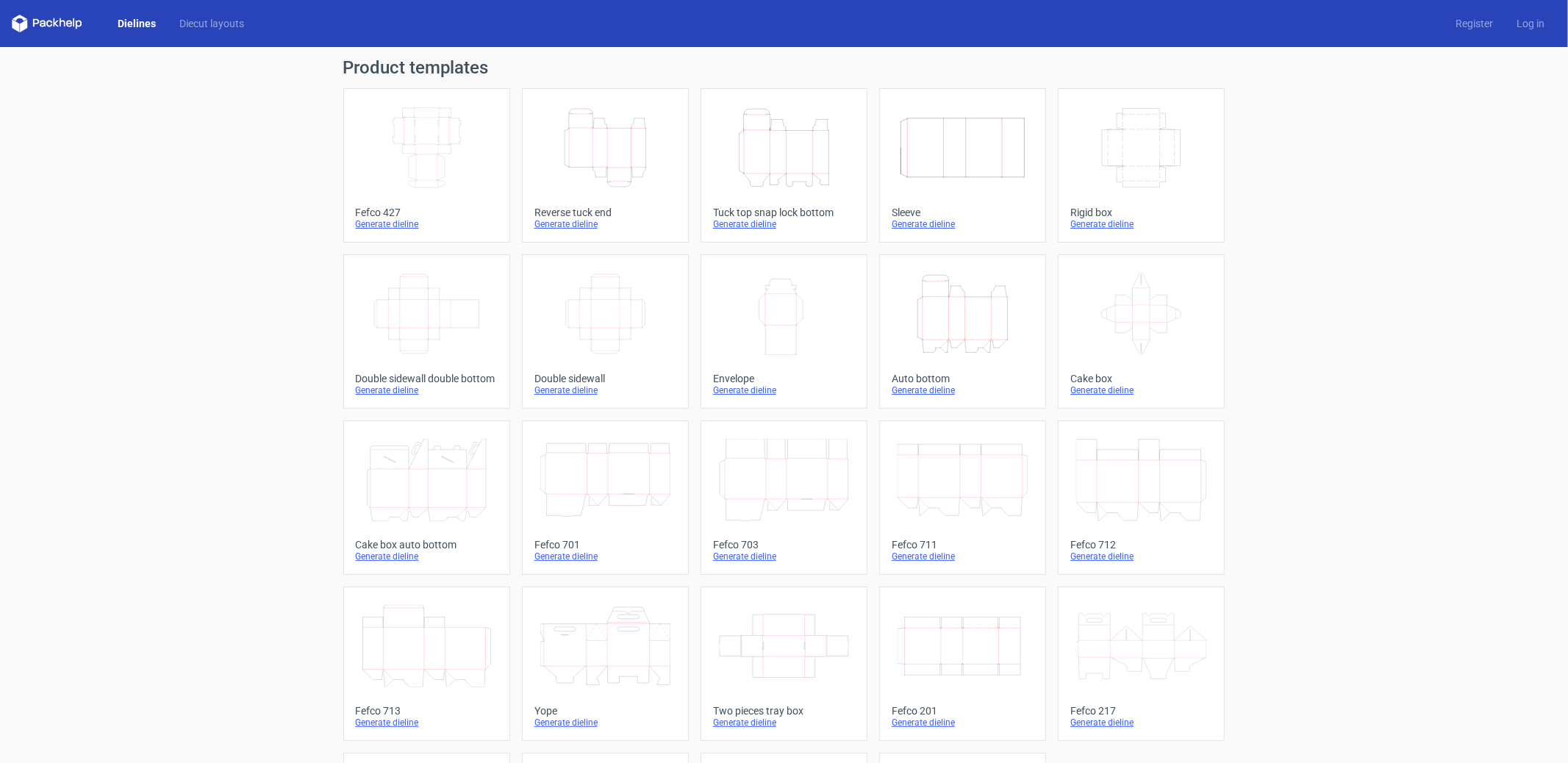
click at [249, 31] on div "Dielines Diecut layouts" at bounding box center [133, 24] width 244 height 17
click at [236, 29] on link "Diecut layouts" at bounding box center [212, 24] width 88 height 15
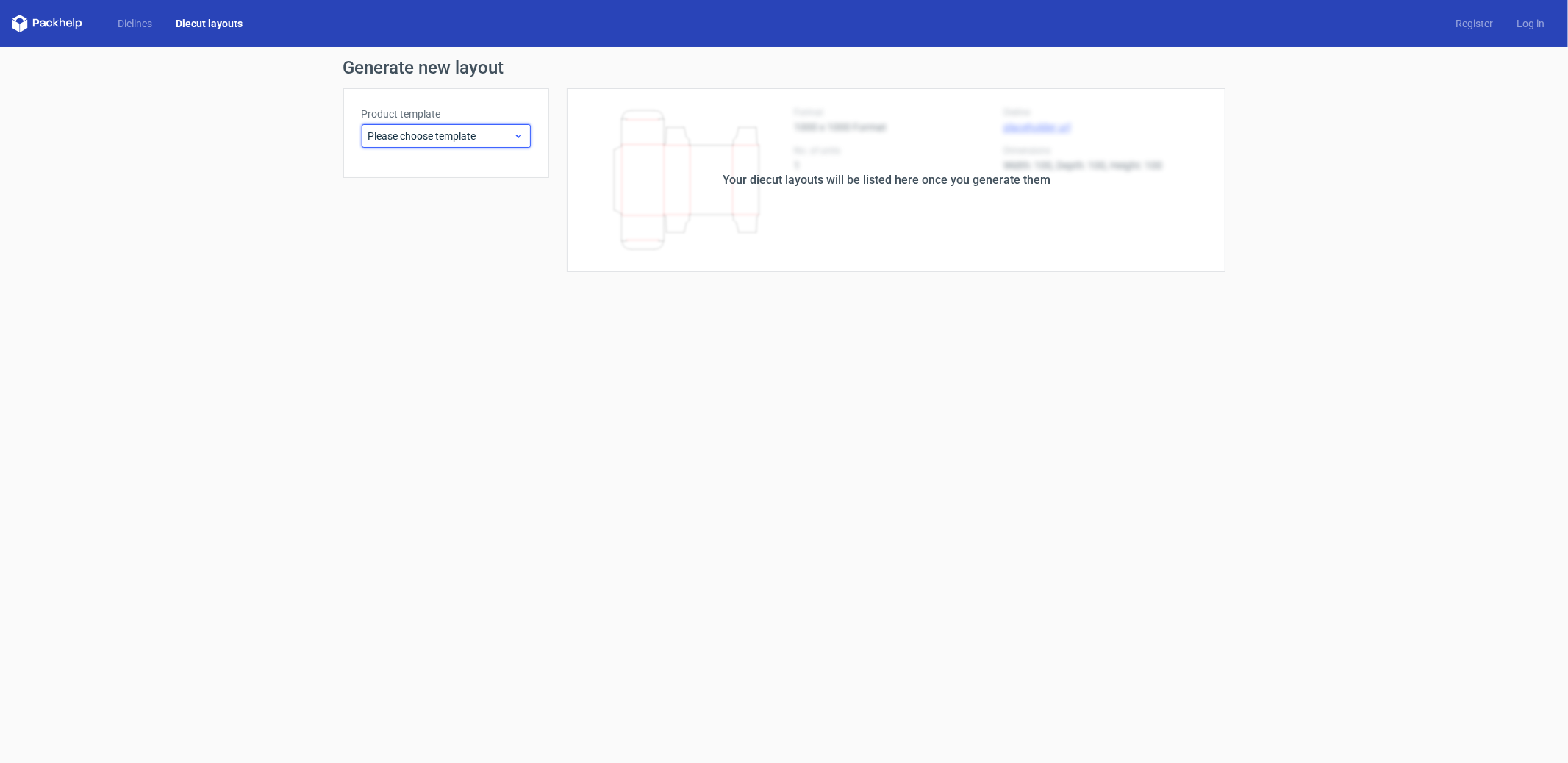
click at [439, 134] on span "Please choose template" at bounding box center [440, 136] width 144 height 15
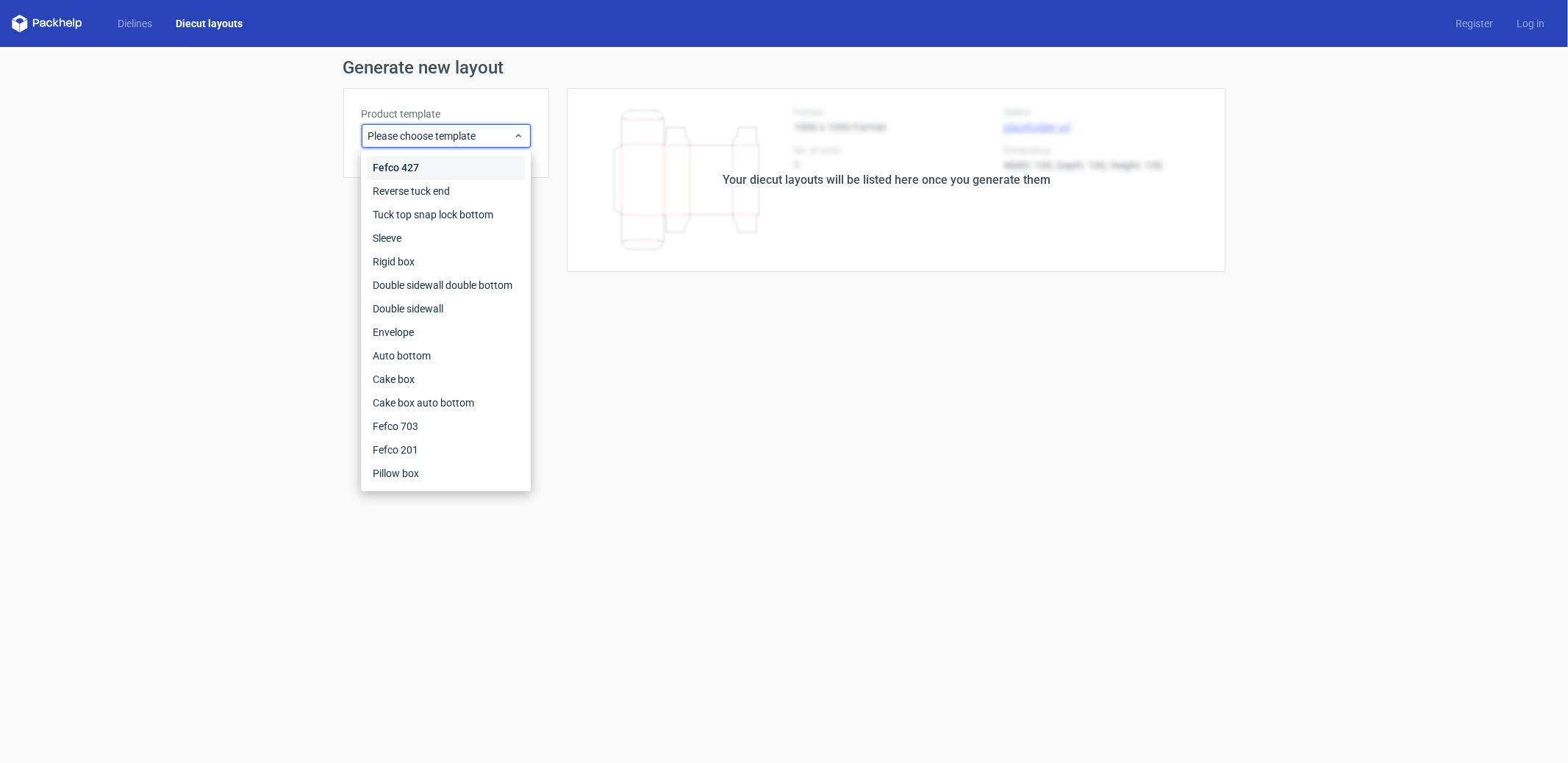
click at [411, 166] on div "Fefco 427" at bounding box center [445, 168] width 158 height 24
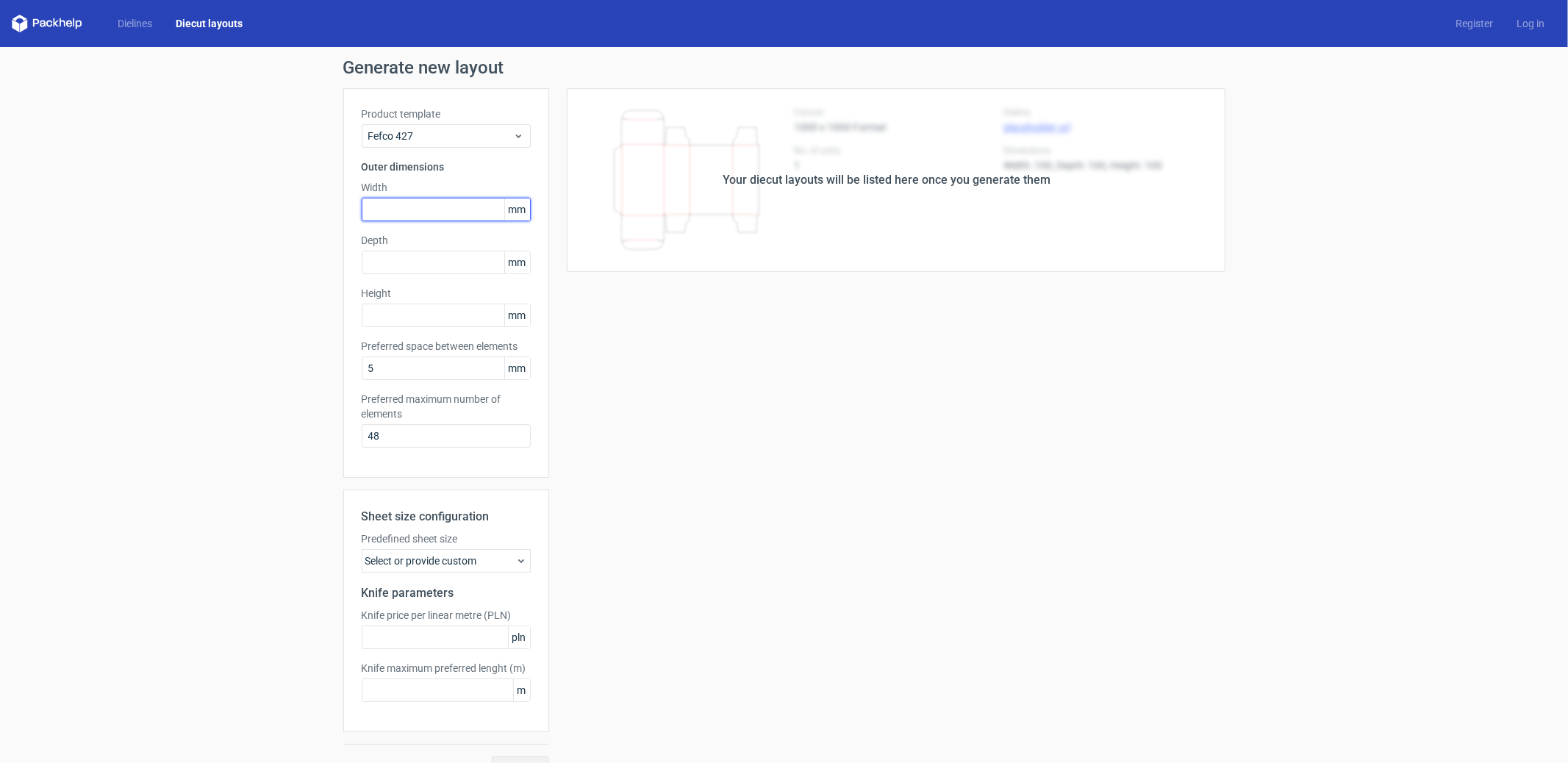
click at [415, 218] on input "text" at bounding box center [446, 210] width 169 height 24
type input "250"
click at [411, 259] on input "text" at bounding box center [446, 262] width 169 height 24
type input "200"
click at [410, 305] on input "text" at bounding box center [446, 316] width 169 height 24
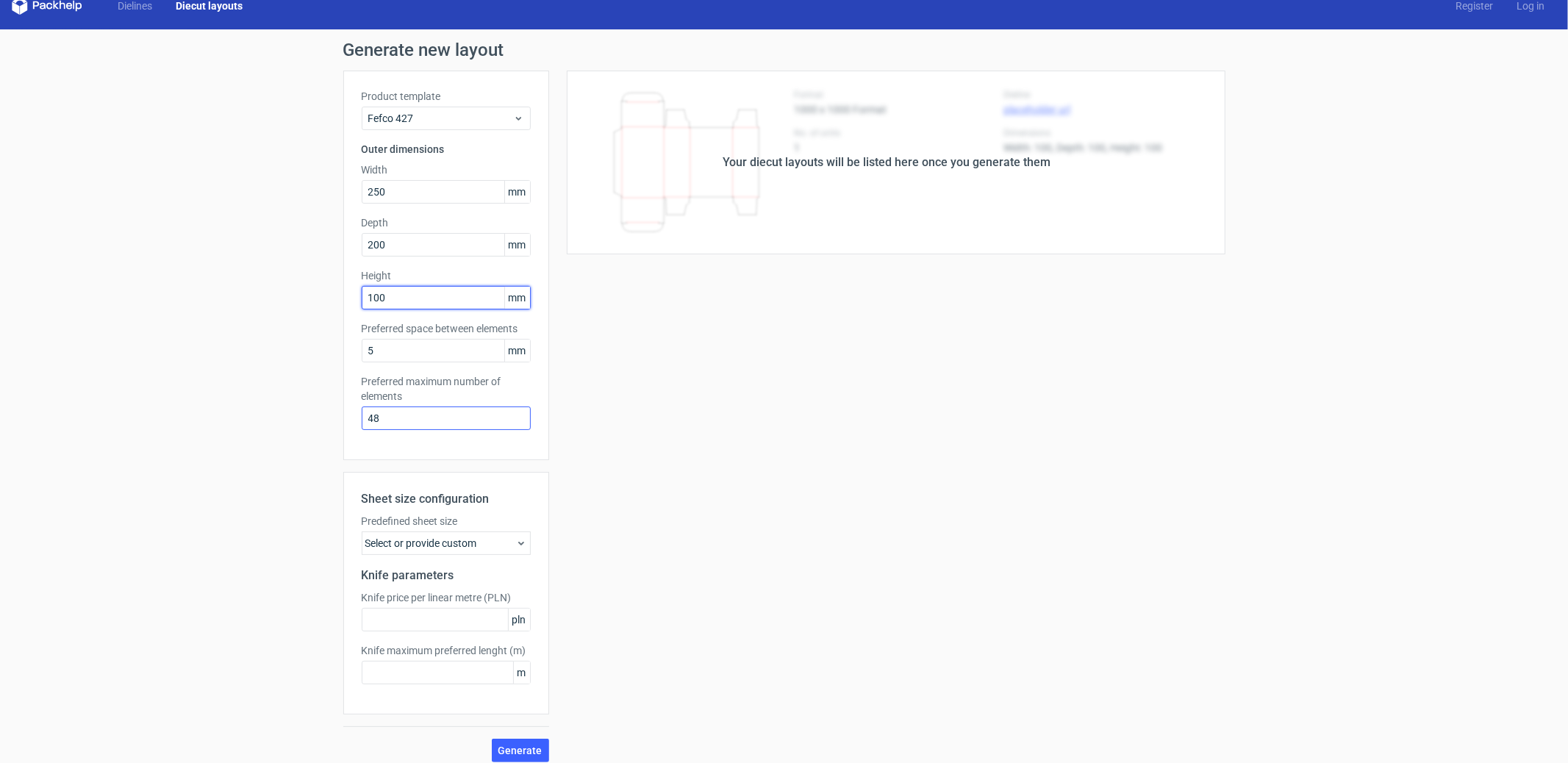
scroll to position [27, 0]
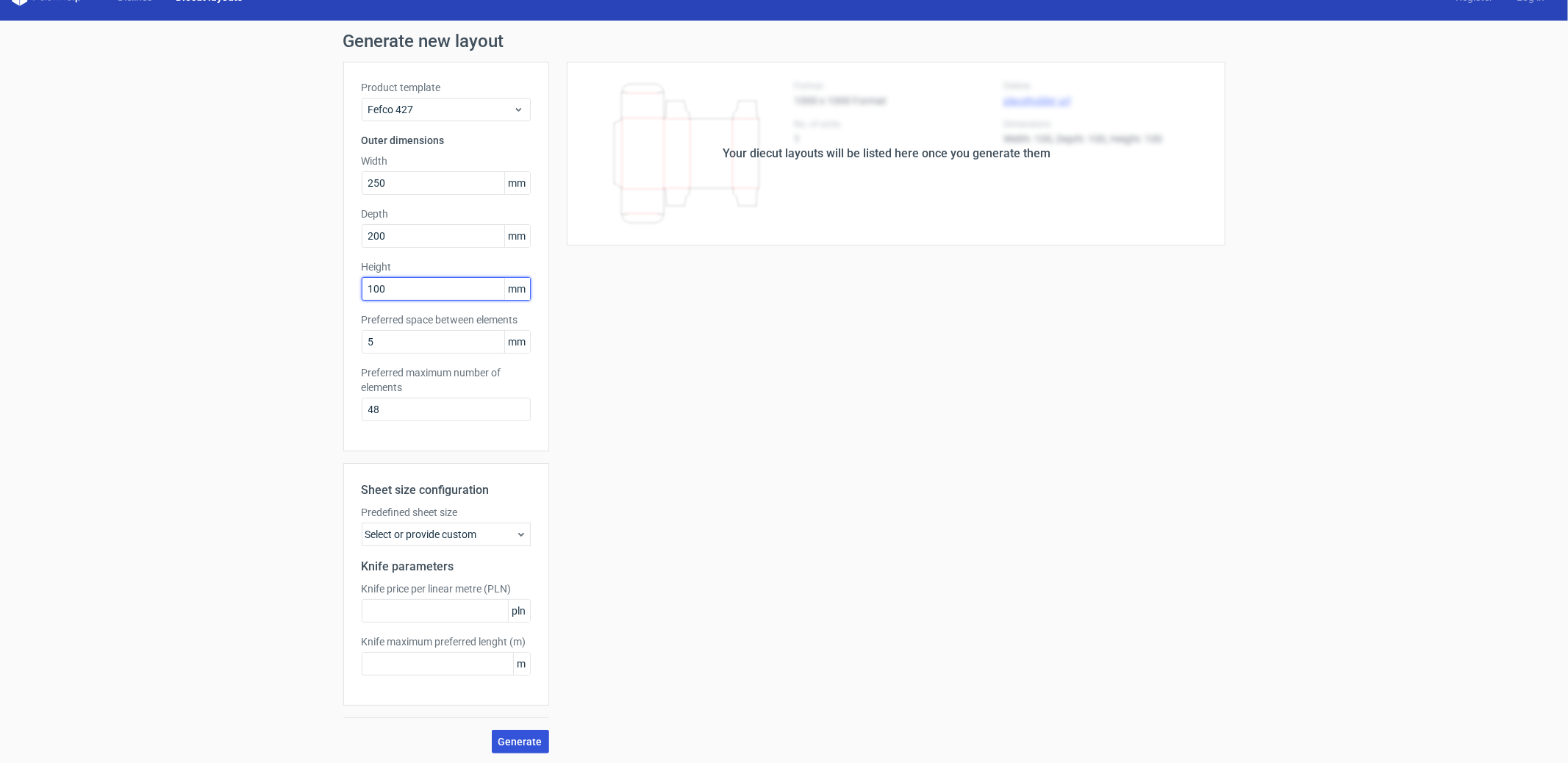
type input "100"
click at [506, 739] on span "Generate" at bounding box center [521, 741] width 44 height 10
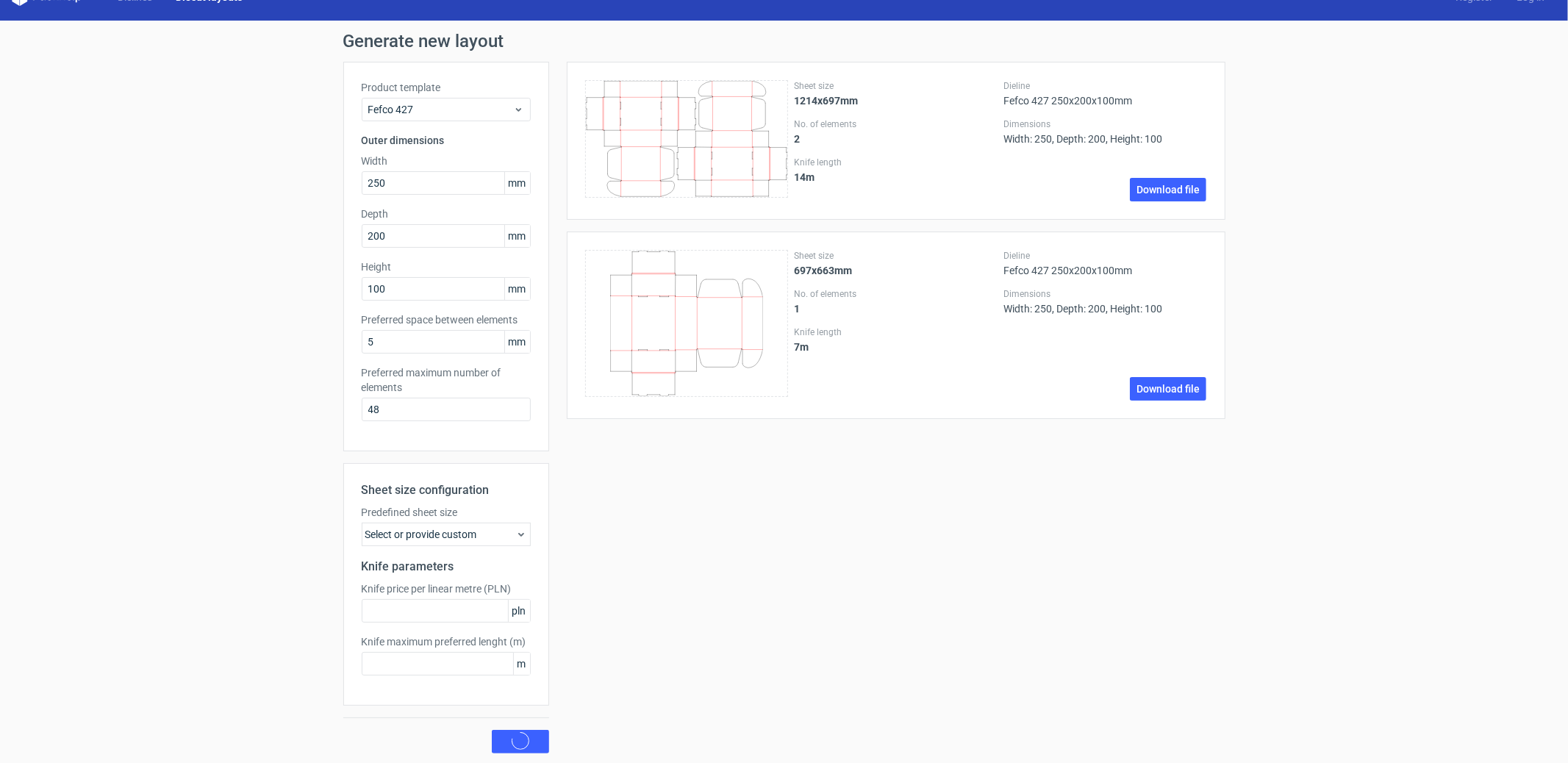
scroll to position [0, 0]
